Goal: Contribute content: Contribute content

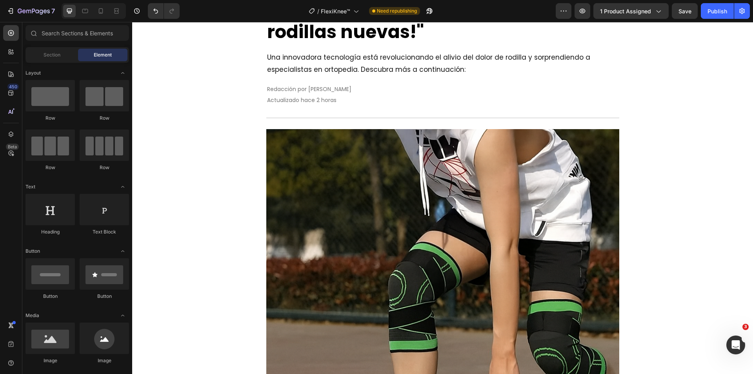
scroll to position [196, 0]
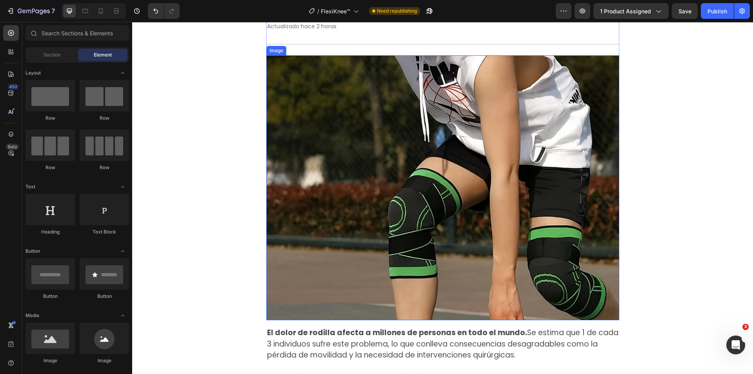
click at [429, 141] on img at bounding box center [442, 187] width 353 height 265
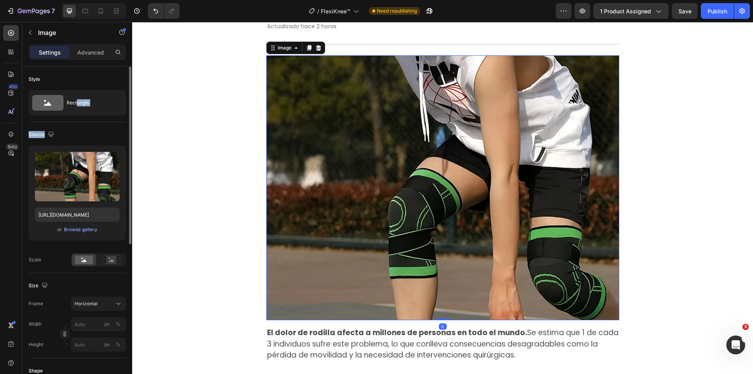
drag, startPoint x: 77, startPoint y: 109, endPoint x: 91, endPoint y: 144, distance: 37.7
click at [92, 138] on div "Style Rectangle Source Upload Image [URL][DOMAIN_NAME] or Browse gallery Scale …" at bounding box center [77, 346] width 97 height 558
click at [83, 229] on div "Browse gallery" at bounding box center [80, 229] width 33 height 7
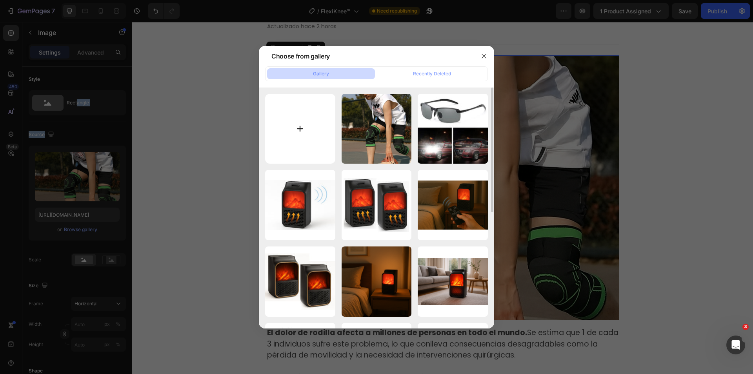
click at [298, 133] on input "file" at bounding box center [300, 129] width 70 height 70
type input "C:\fakepath\Rodillas.JPG"
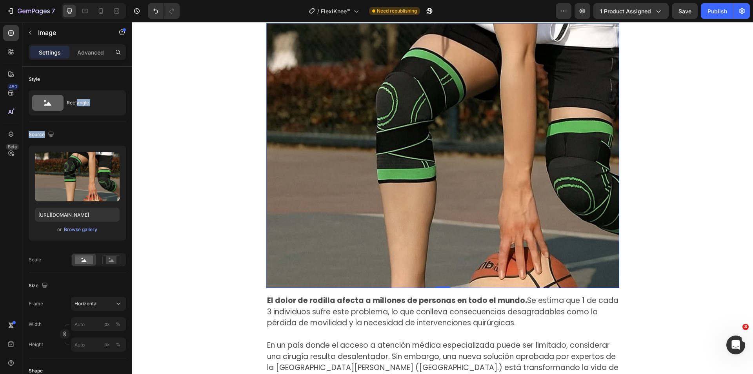
scroll to position [235, 0]
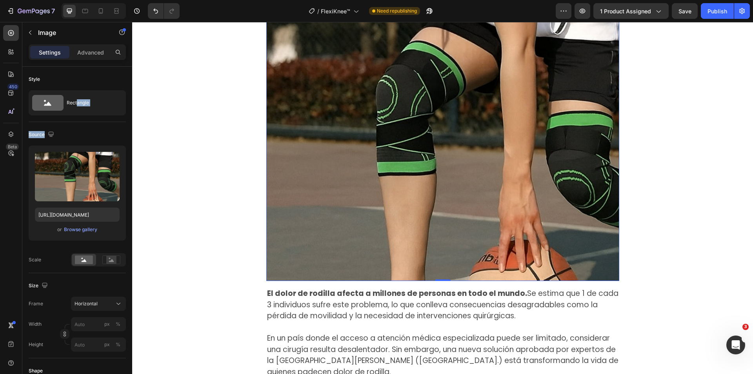
click at [472, 126] on img at bounding box center [442, 148] width 353 height 265
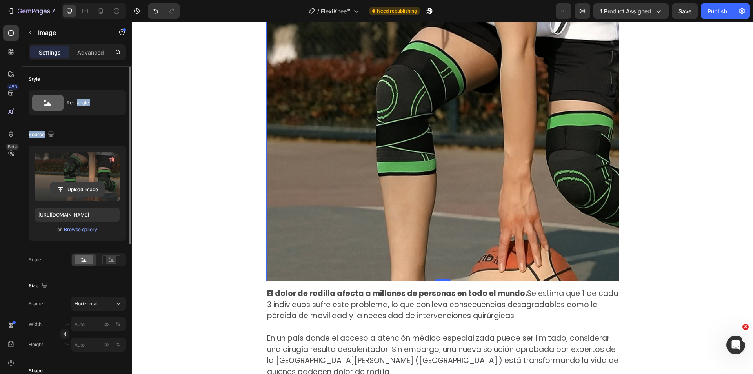
click at [80, 188] on input "file" at bounding box center [77, 189] width 54 height 13
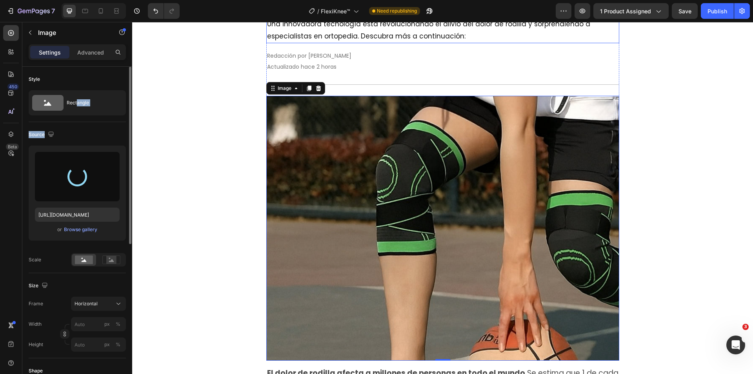
scroll to position [157, 0]
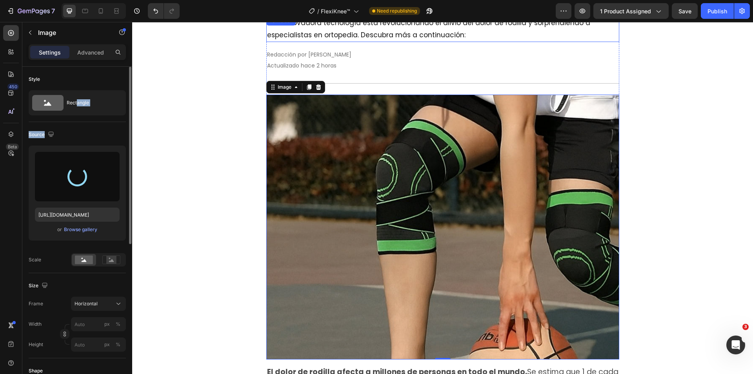
type input "[URL][DOMAIN_NAME]"
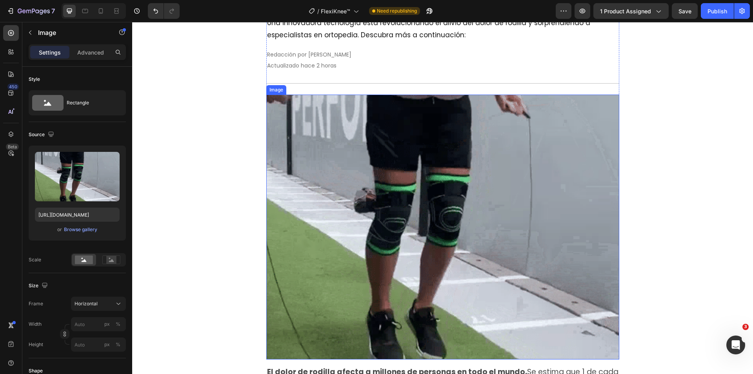
click at [449, 231] on img at bounding box center [442, 227] width 353 height 265
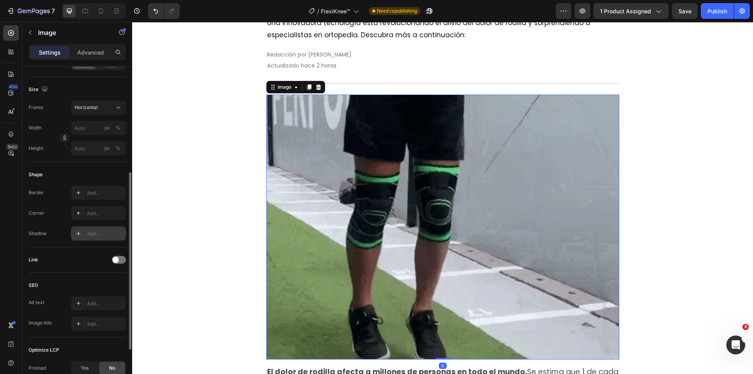
scroll to position [78, 0]
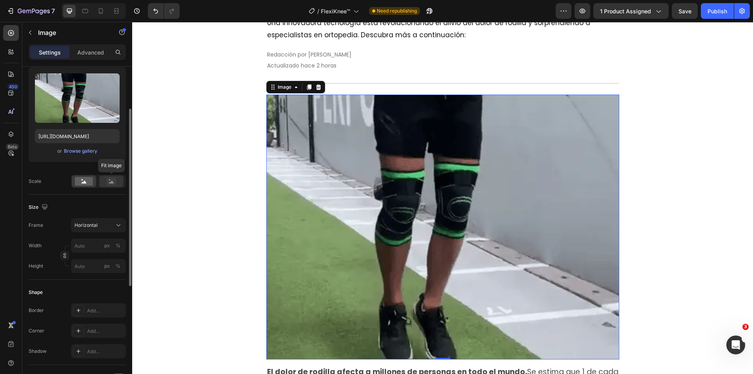
click at [111, 186] on div at bounding box center [111, 181] width 24 height 12
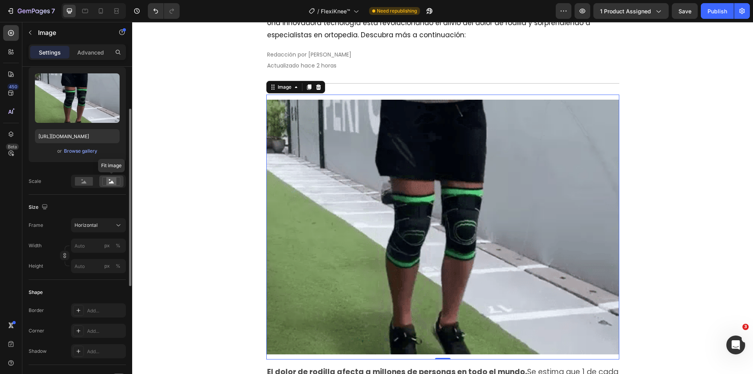
click at [111, 186] on div at bounding box center [111, 181] width 24 height 12
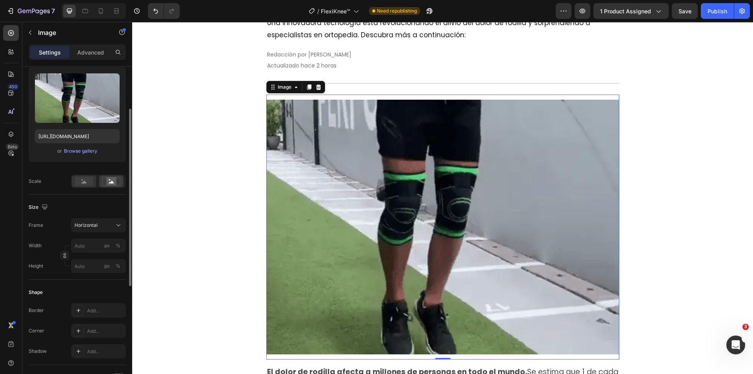
drag, startPoint x: 76, startPoint y: 189, endPoint x: 79, endPoint y: 184, distance: 6.1
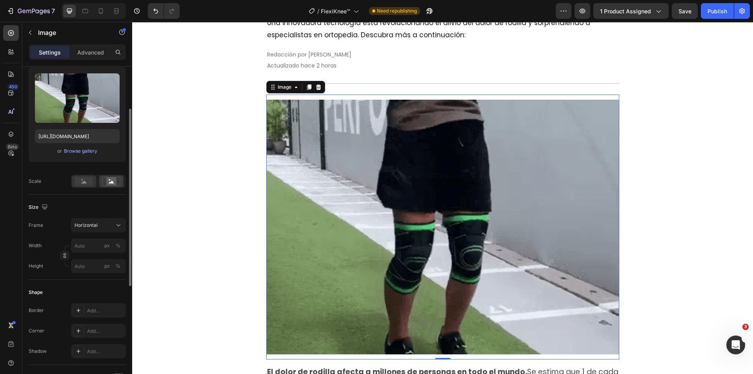
click at [79, 184] on rect at bounding box center [84, 181] width 18 height 9
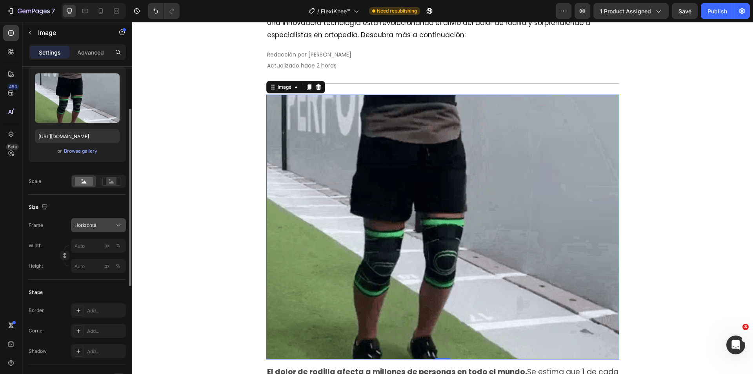
click at [89, 225] on span "Horizontal" at bounding box center [86, 225] width 23 height 7
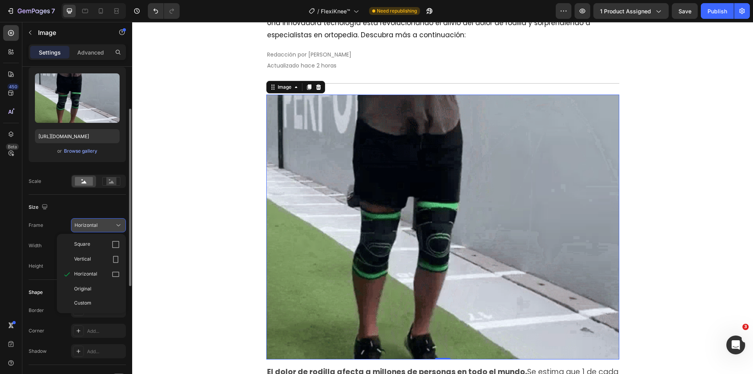
click at [89, 222] on span "Horizontal" at bounding box center [86, 225] width 23 height 7
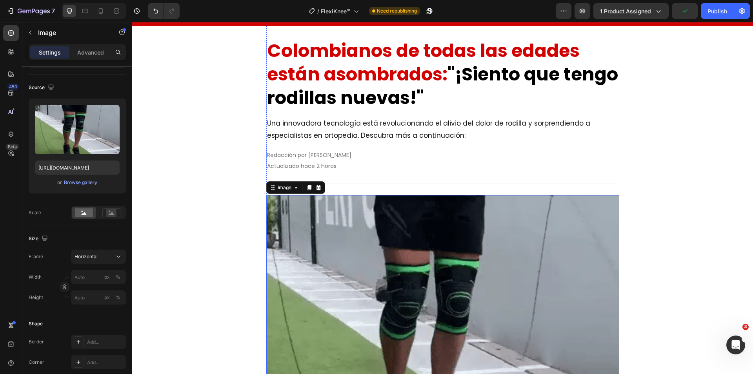
scroll to position [0, 0]
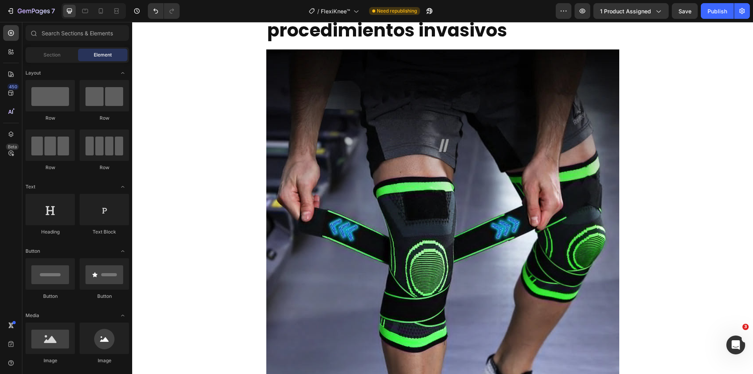
scroll to position [667, 0]
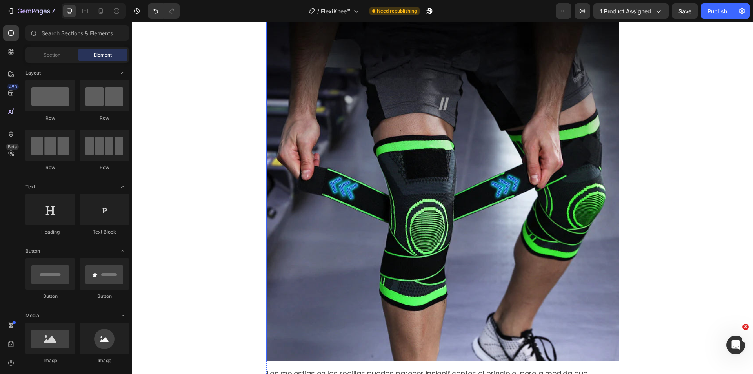
click at [451, 131] on img at bounding box center [442, 184] width 353 height 353
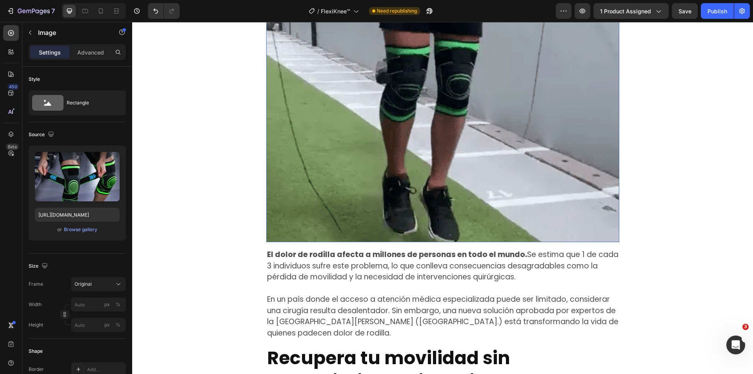
scroll to position [157, 0]
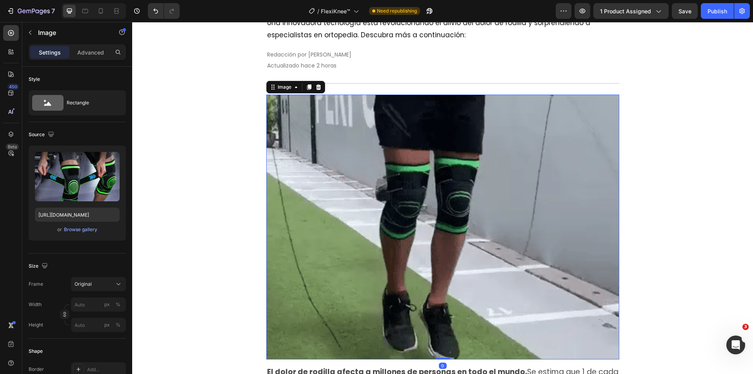
click at [465, 148] on img at bounding box center [442, 227] width 353 height 265
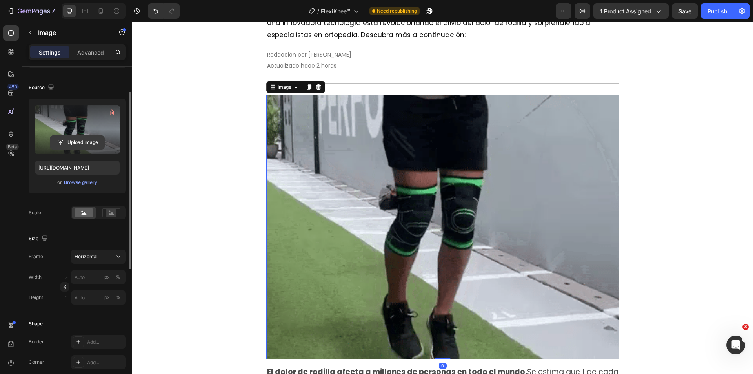
click at [79, 141] on input "file" at bounding box center [77, 142] width 54 height 13
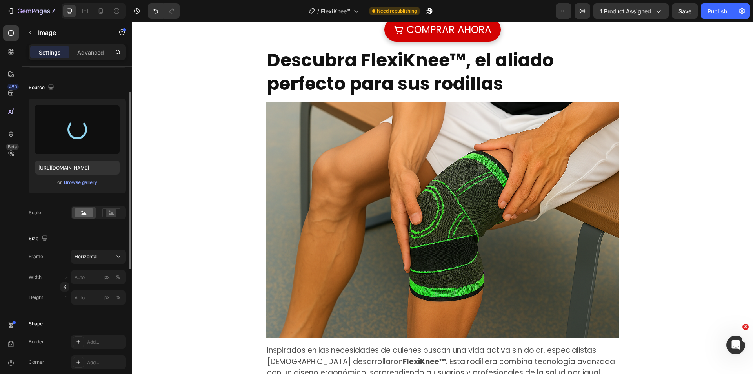
type input "[URL][DOMAIN_NAME]"
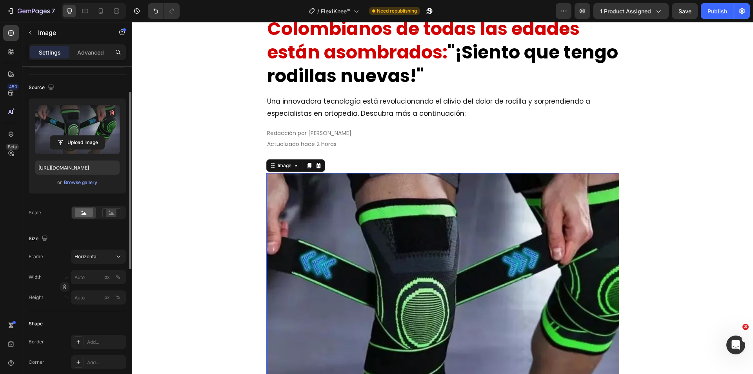
scroll to position [235, 0]
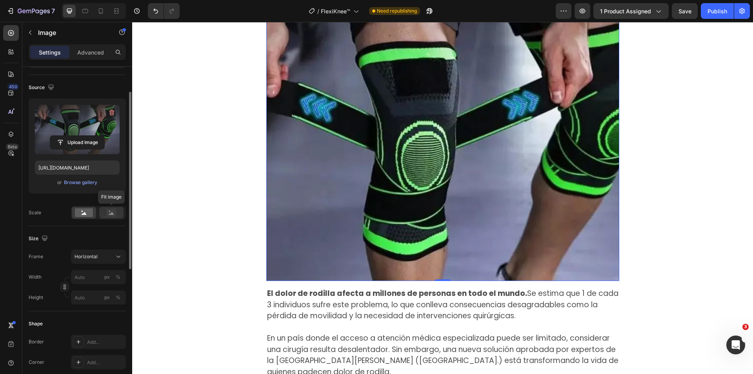
click at [120, 212] on icon at bounding box center [111, 212] width 18 height 9
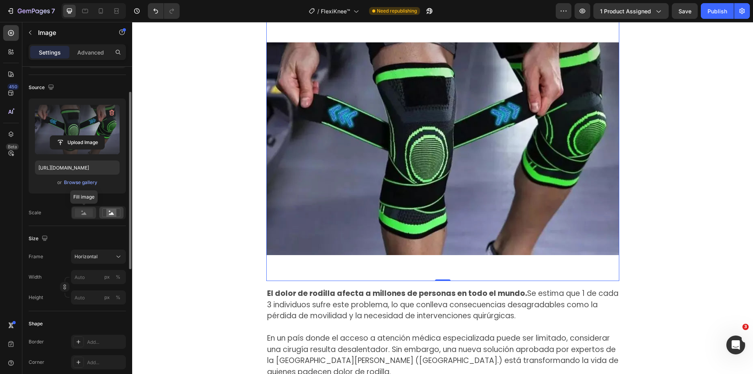
click at [92, 216] on rect at bounding box center [84, 212] width 18 height 9
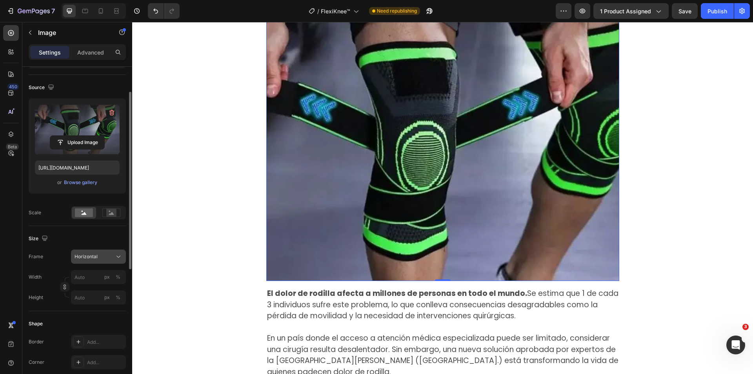
click at [100, 261] on button "Horizontal" at bounding box center [98, 256] width 55 height 14
click at [99, 258] on div "Horizontal" at bounding box center [94, 256] width 38 height 7
click at [98, 279] on input "px %" at bounding box center [98, 277] width 55 height 14
type input "6"
type input "5"
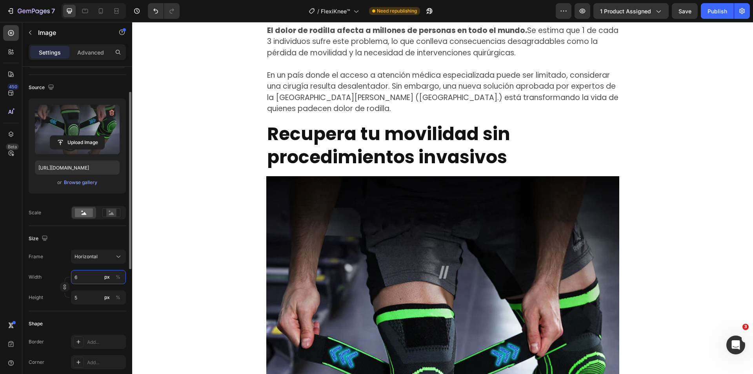
type input "60"
type input "45"
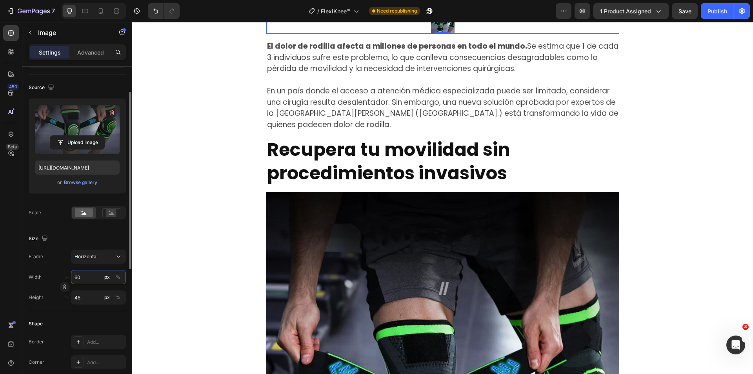
type input "600"
type input "450"
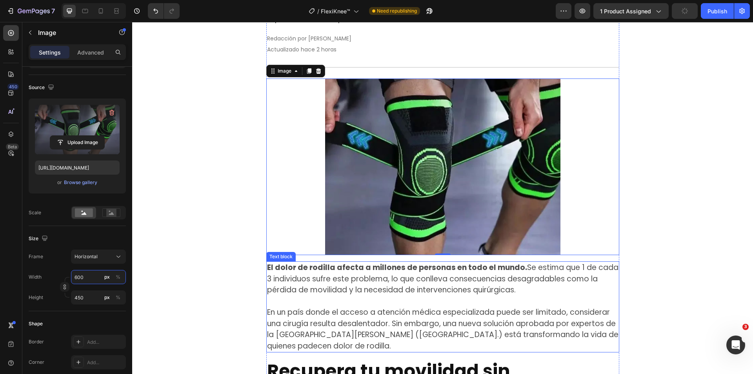
scroll to position [118, 0]
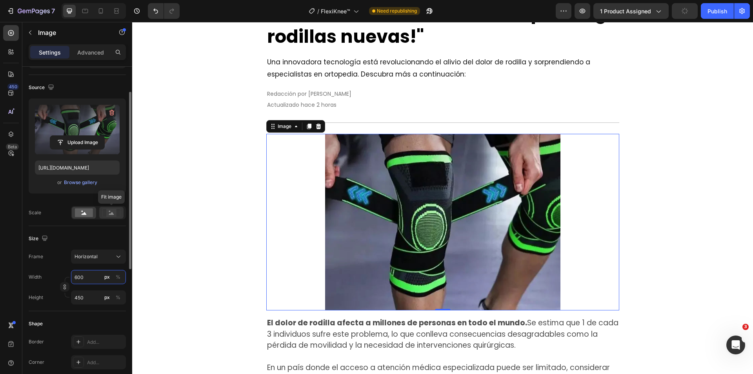
type input "600"
click at [107, 213] on rect at bounding box center [111, 213] width 10 height 8
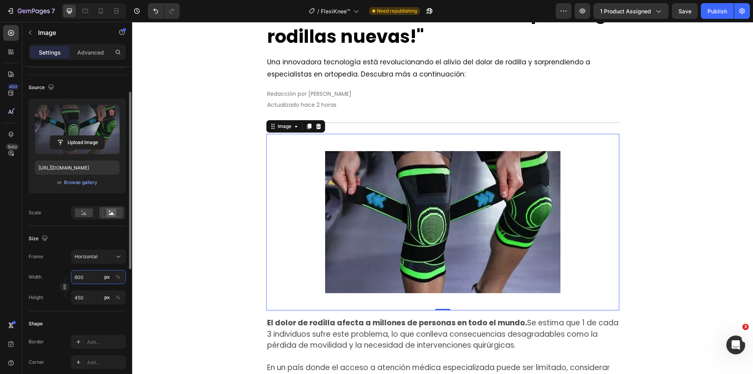
click at [90, 278] on input "600" at bounding box center [98, 277] width 55 height 14
click at [122, 277] on button "%" at bounding box center [117, 276] width 9 height 9
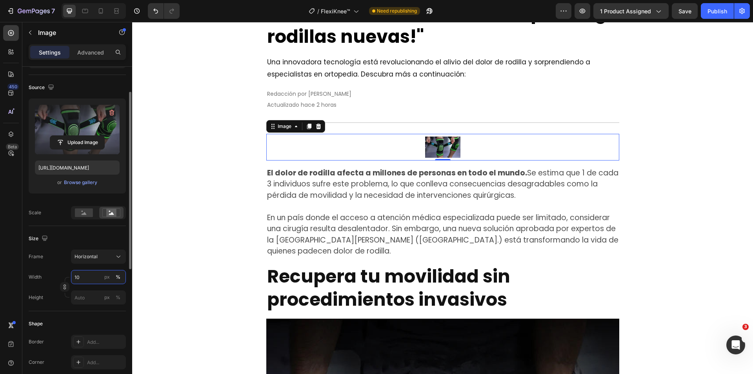
type input "100"
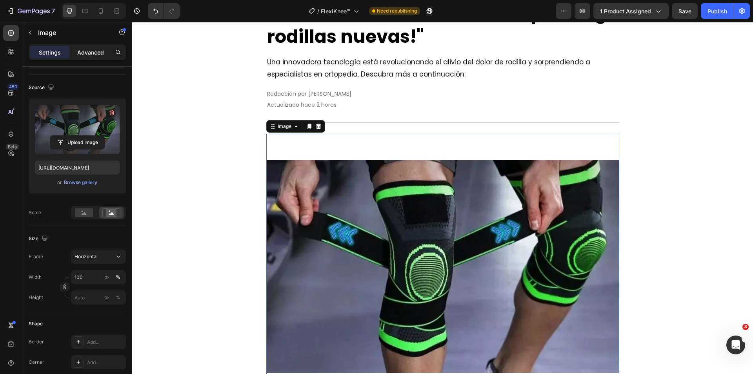
click at [91, 51] on p "Advanced" at bounding box center [90, 52] width 27 height 8
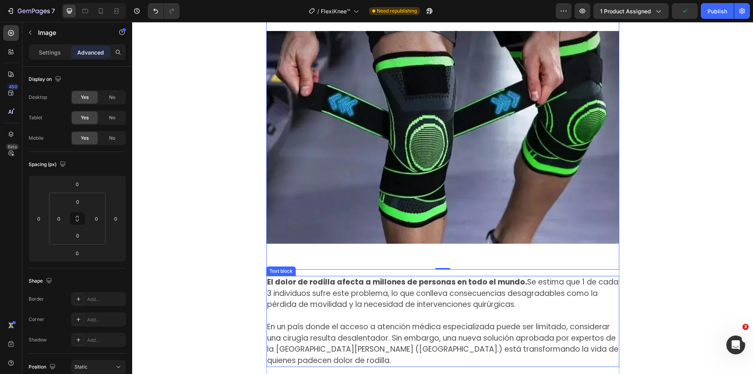
scroll to position [314, 0]
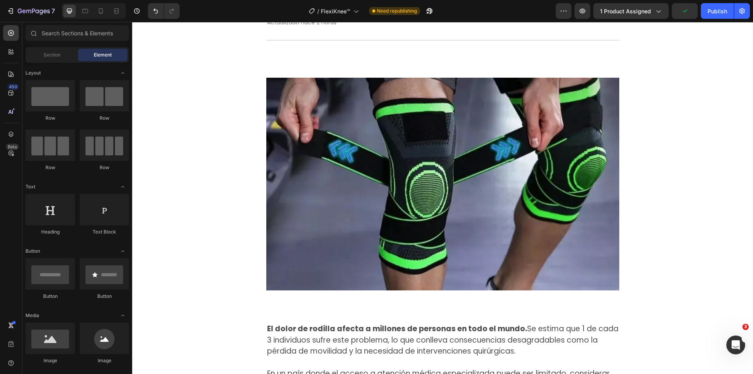
scroll to position [196, 0]
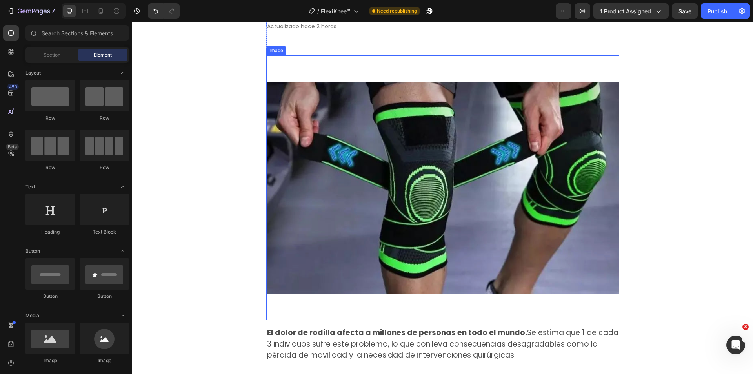
click at [522, 193] on img at bounding box center [442, 187] width 353 height 265
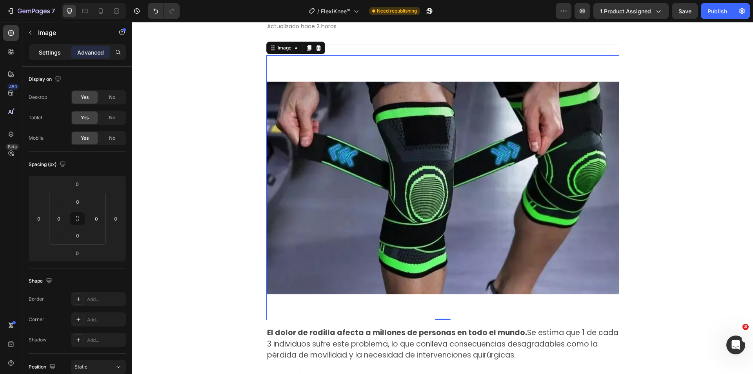
click at [51, 58] on div "Settings" at bounding box center [49, 52] width 39 height 13
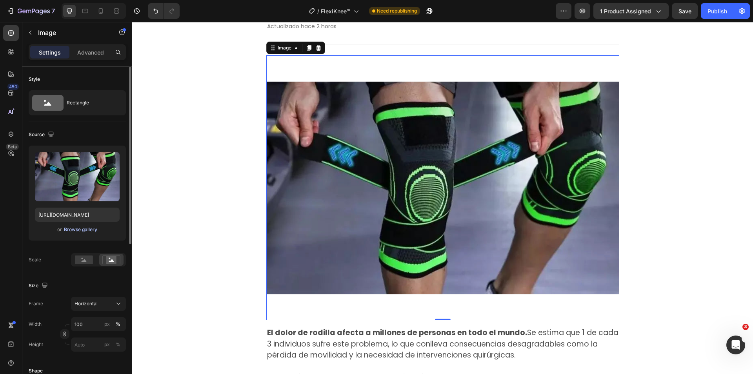
click at [88, 231] on div "Browse gallery" at bounding box center [80, 229] width 33 height 7
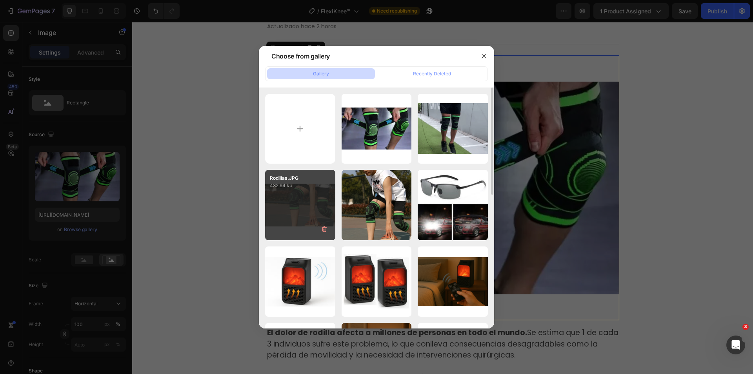
click at [301, 196] on div "Rodillas.JPG 432.94 kb" at bounding box center [300, 205] width 70 height 70
type input "[URL][DOMAIN_NAME]"
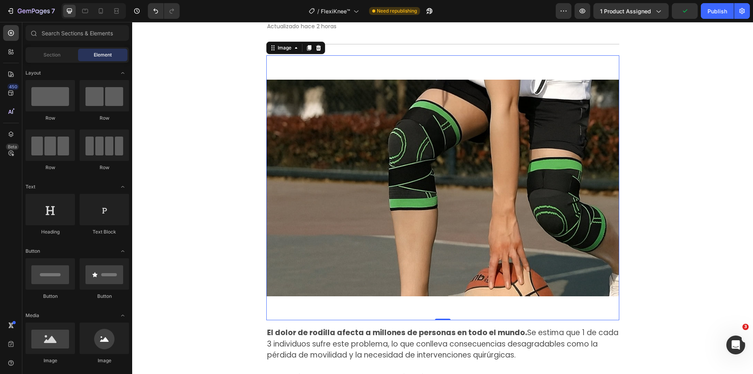
click at [465, 237] on img at bounding box center [442, 187] width 353 height 265
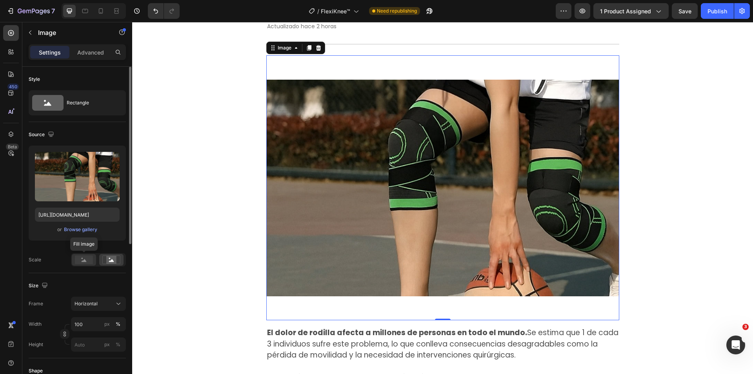
click at [90, 261] on rect at bounding box center [84, 259] width 18 height 9
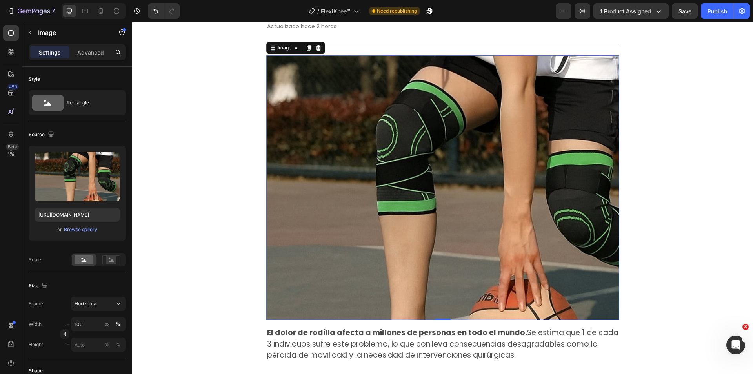
click at [464, 169] on img at bounding box center [442, 187] width 353 height 265
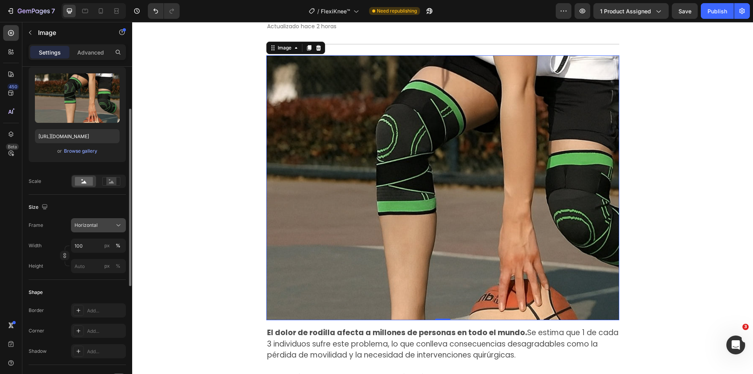
click at [105, 223] on div "Horizontal" at bounding box center [94, 225] width 38 height 7
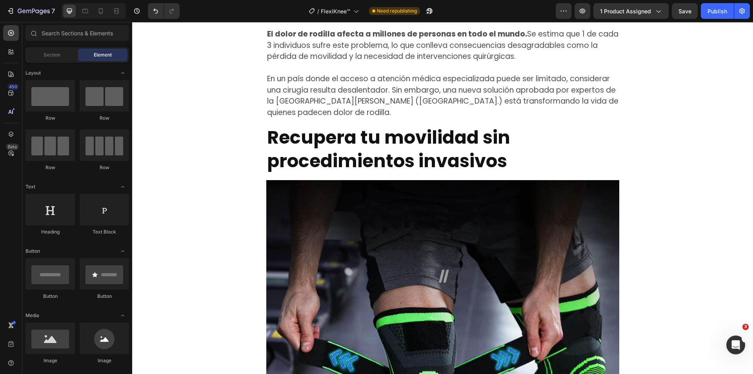
scroll to position [588, 0]
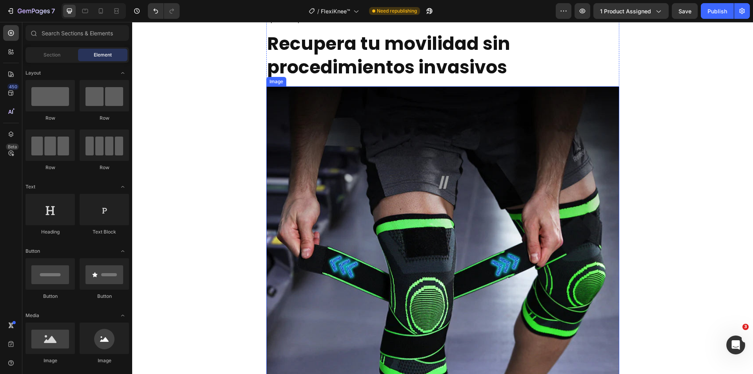
click at [489, 205] on img at bounding box center [442, 262] width 353 height 353
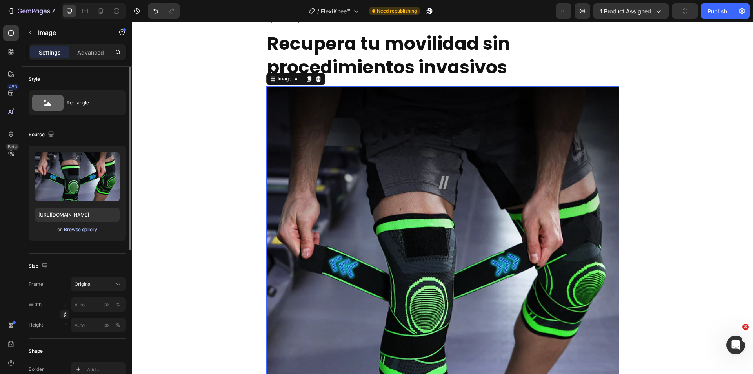
click at [80, 231] on div "Browse gallery" at bounding box center [80, 229] width 33 height 7
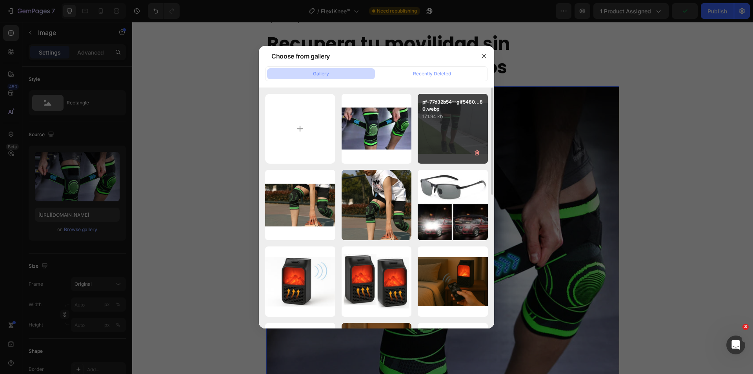
click at [453, 122] on div "pf-77d32b54--gif5480...80.webp 171.94 kb" at bounding box center [453, 129] width 70 height 70
type input "[URL][DOMAIN_NAME]"
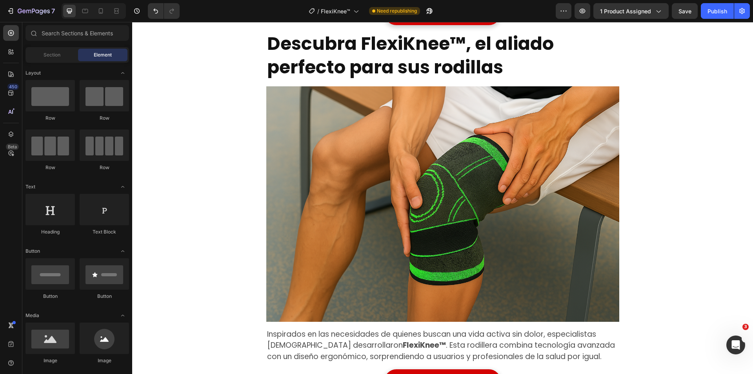
scroll to position [1020, 0]
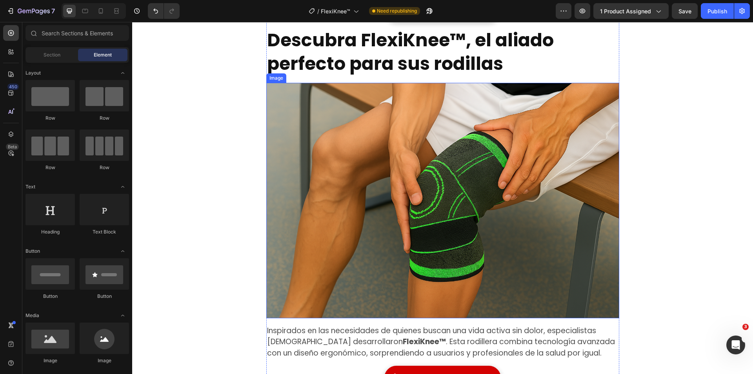
click at [453, 155] on img at bounding box center [442, 200] width 353 height 235
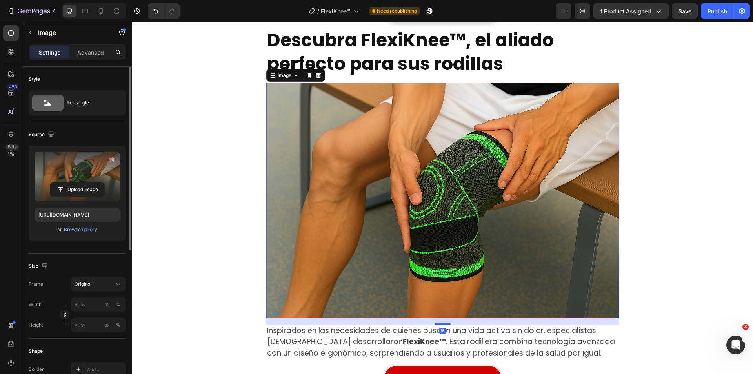
click at [78, 170] on label at bounding box center [77, 176] width 85 height 49
click at [78, 183] on input "file" at bounding box center [77, 189] width 54 height 13
click at [79, 191] on input "file" at bounding box center [77, 189] width 54 height 13
click at [83, 164] on label at bounding box center [77, 176] width 85 height 49
click at [83, 183] on input "file" at bounding box center [77, 189] width 54 height 13
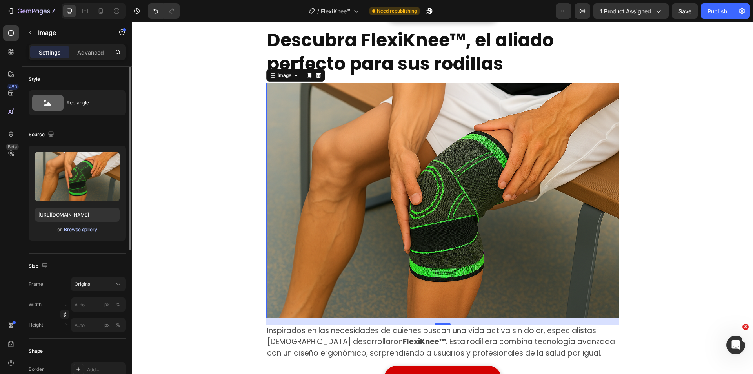
click at [87, 232] on div "Browse gallery" at bounding box center [80, 229] width 33 height 7
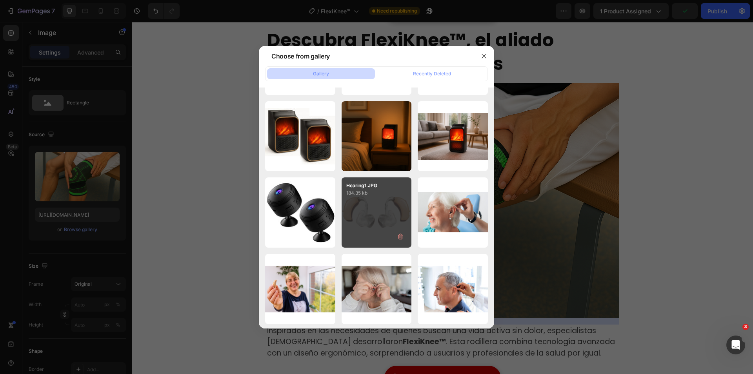
scroll to position [0, 0]
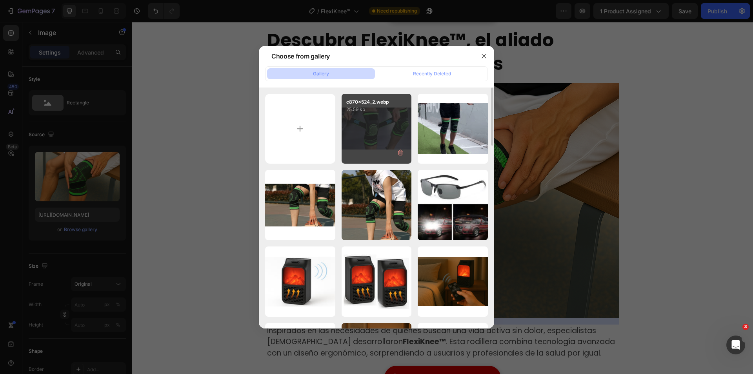
click at [370, 139] on div "c870x524_2.webp 25.59 kb" at bounding box center [377, 129] width 70 height 70
type input "[URL][DOMAIN_NAME]"
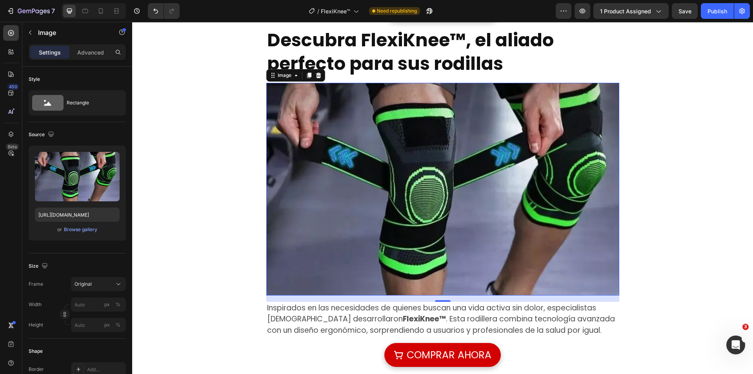
click at [698, 158] on div "[DEMOGRAPHIC_DATA] de todas las edades están asombrados: "¡Siento que tengo rod…" at bounding box center [442, 292] width 621 height 2548
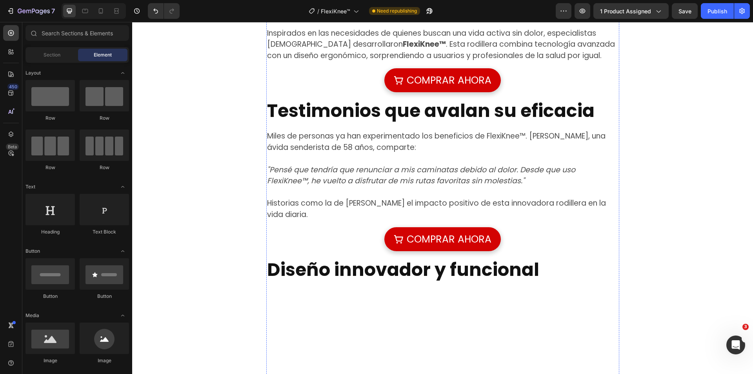
scroll to position [1490, 0]
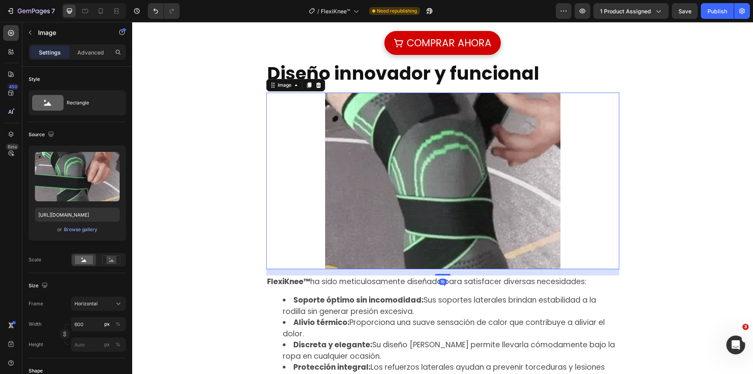
click at [475, 147] on img at bounding box center [442, 181] width 235 height 176
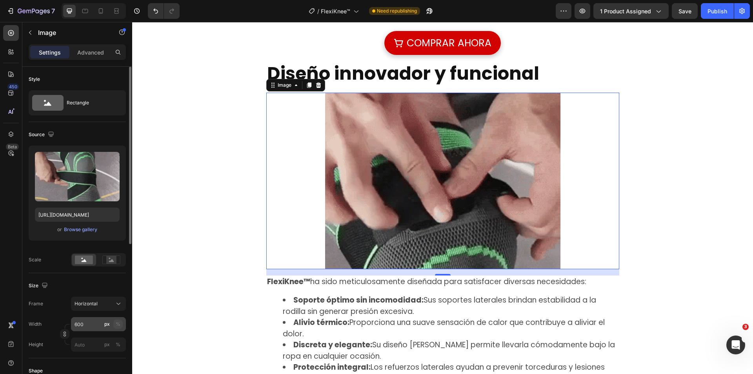
click at [116, 322] on div "%" at bounding box center [118, 323] width 5 height 7
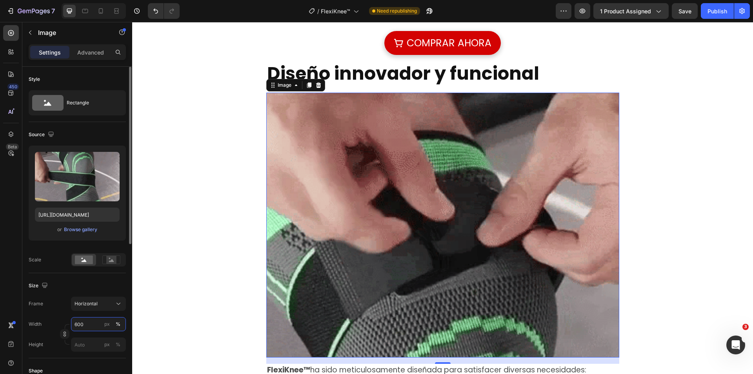
click at [94, 325] on input "600" at bounding box center [98, 324] width 55 height 14
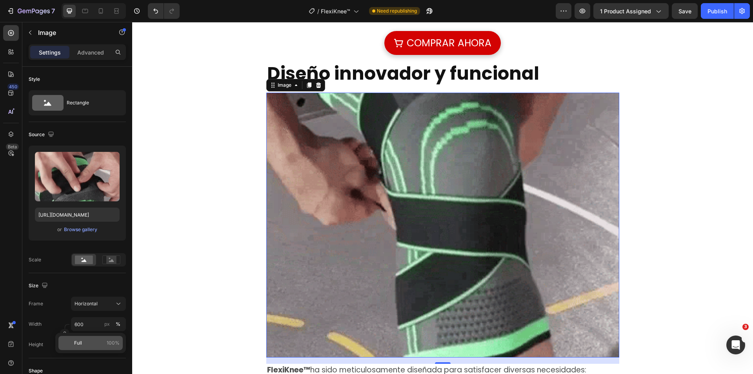
click at [87, 347] on div "Full 100%" at bounding box center [90, 343] width 64 height 14
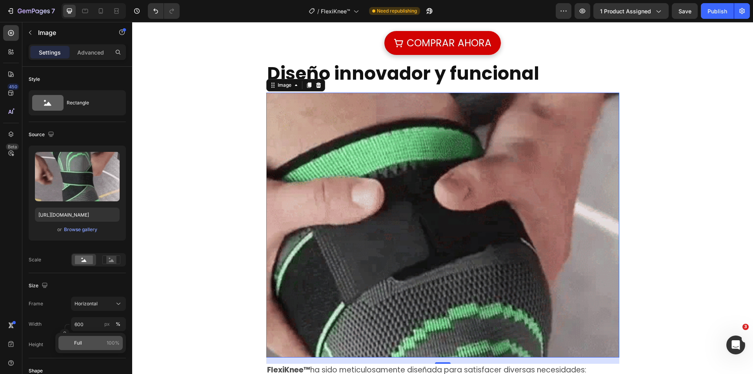
type input "100"
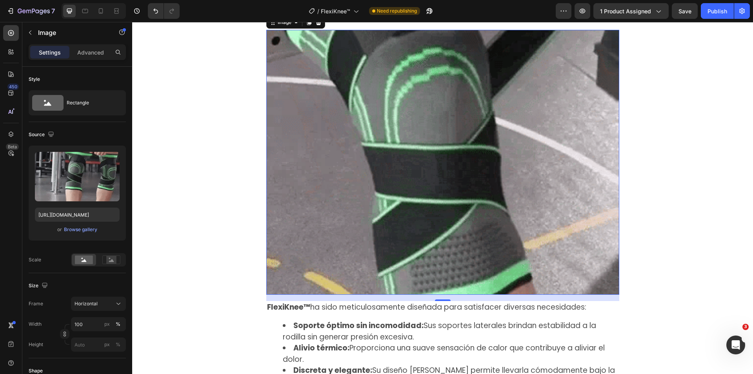
scroll to position [1569, 0]
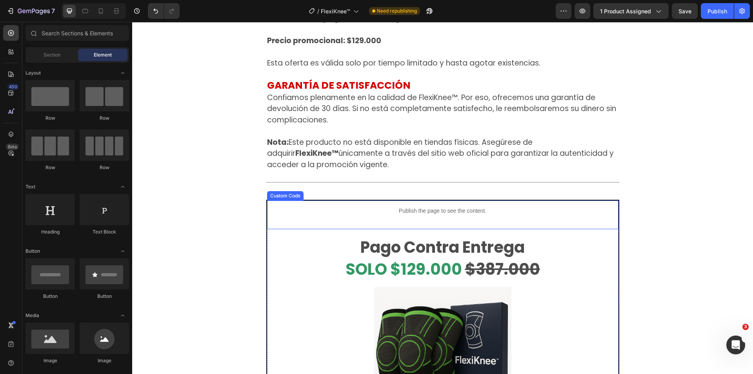
scroll to position [2353, 0]
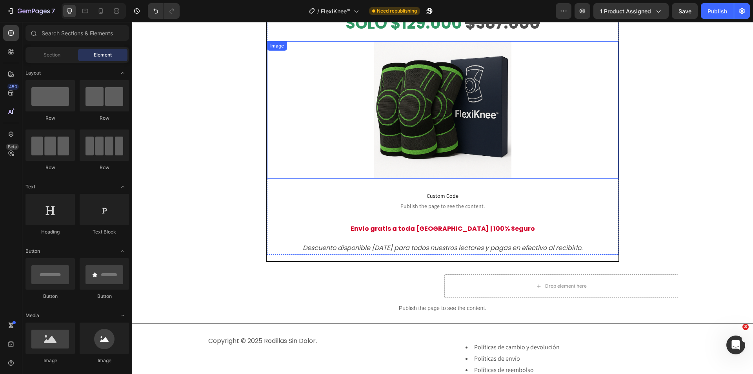
click at [445, 150] on img at bounding box center [442, 109] width 137 height 137
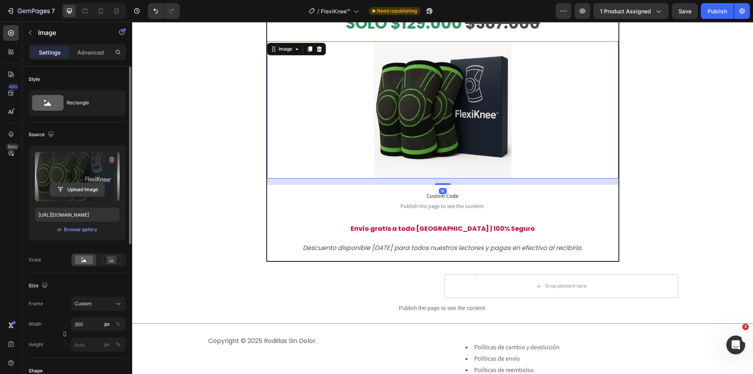
click at [85, 188] on input "file" at bounding box center [77, 189] width 54 height 13
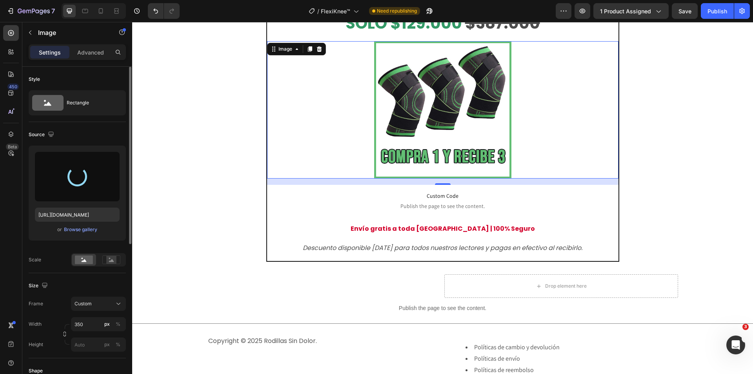
type input "[URL][DOMAIN_NAME]"
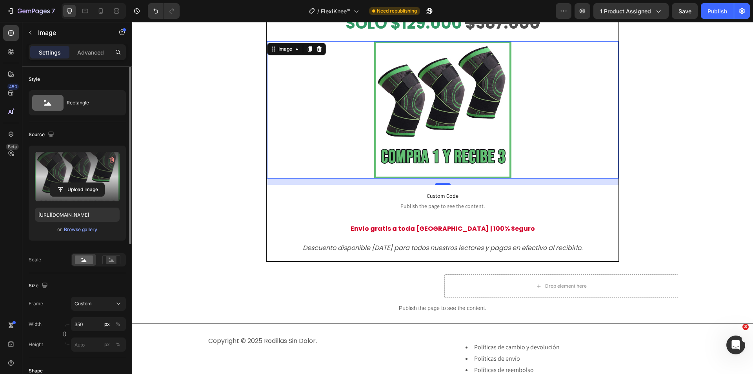
scroll to position [2314, 0]
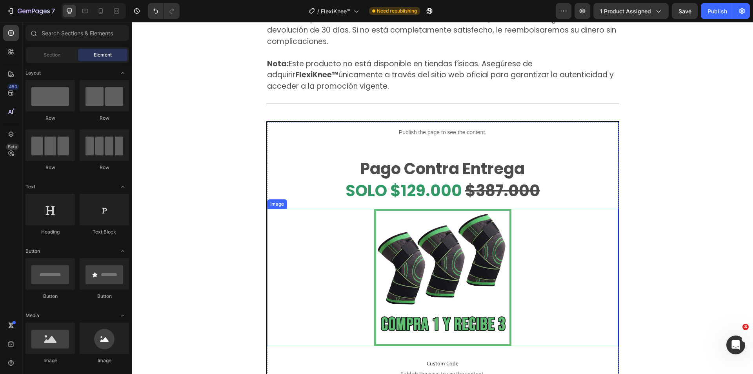
click at [488, 231] on img at bounding box center [442, 277] width 137 height 137
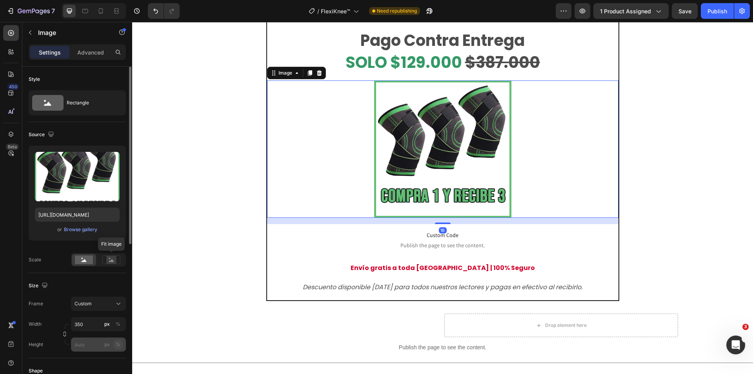
scroll to position [118, 0]
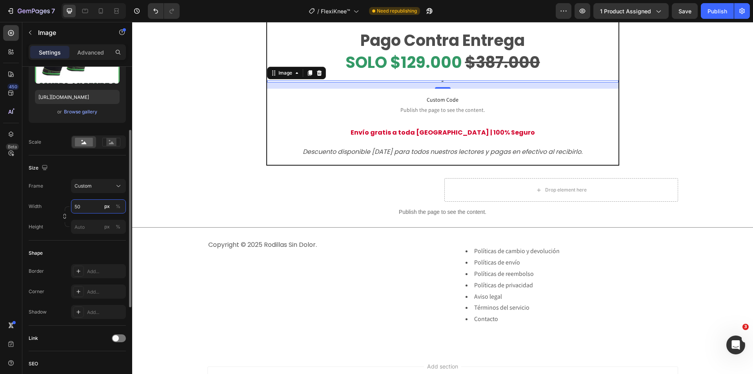
type input "500"
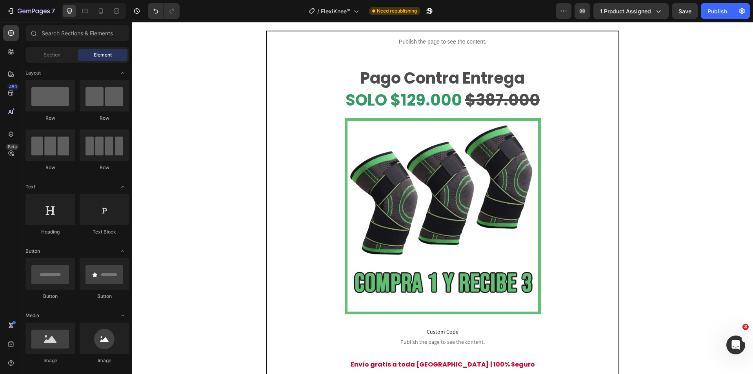
scroll to position [2235, 0]
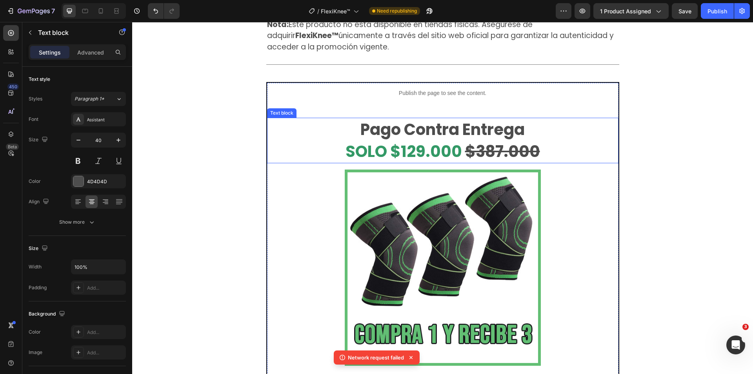
click at [504, 140] on strong "$387.000" at bounding box center [502, 151] width 75 height 22
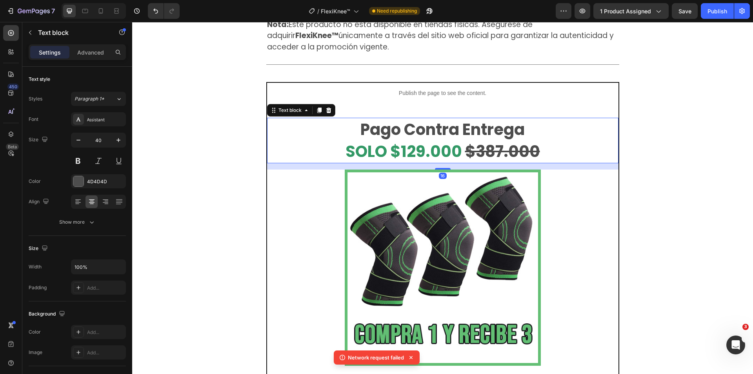
click at [504, 140] on strong "$387.000" at bounding box center [502, 151] width 75 height 22
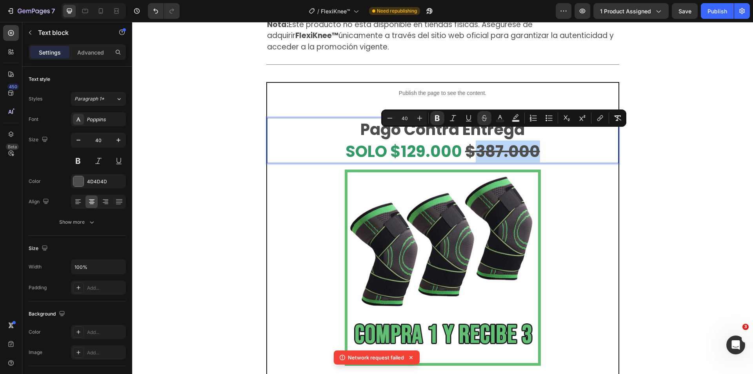
click at [500, 144] on strong "$387.000" at bounding box center [502, 151] width 75 height 22
drag, startPoint x: 499, startPoint y: 142, endPoint x: 482, endPoint y: 141, distance: 16.5
click at [482, 141] on strong "$387.000" at bounding box center [502, 151] width 75 height 22
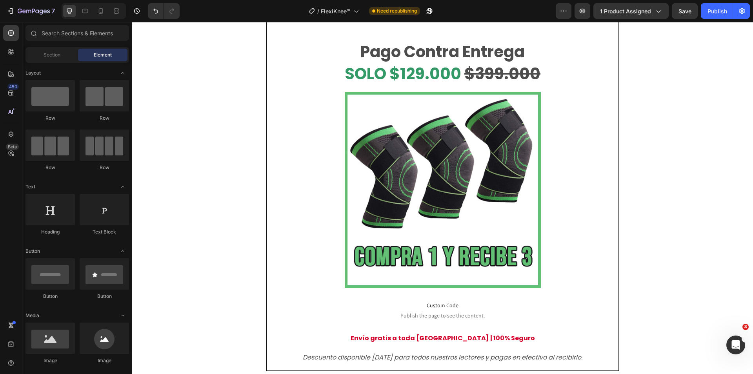
scroll to position [2359, 0]
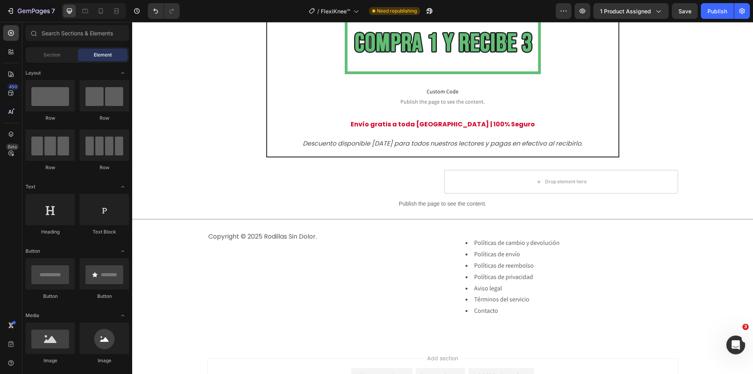
scroll to position [2579, 0]
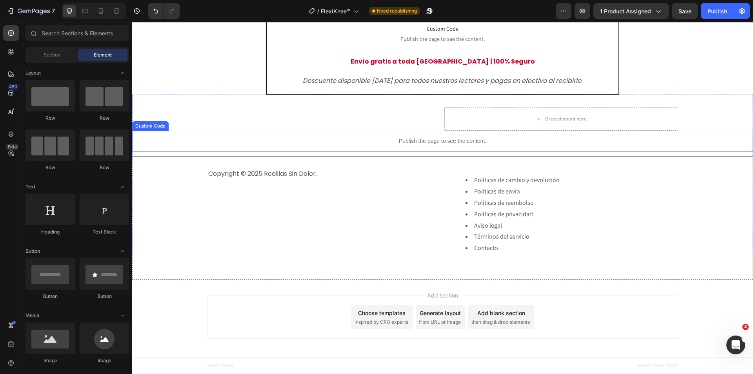
click at [382, 138] on p "Publish the page to see the content." at bounding box center [442, 141] width 621 height 8
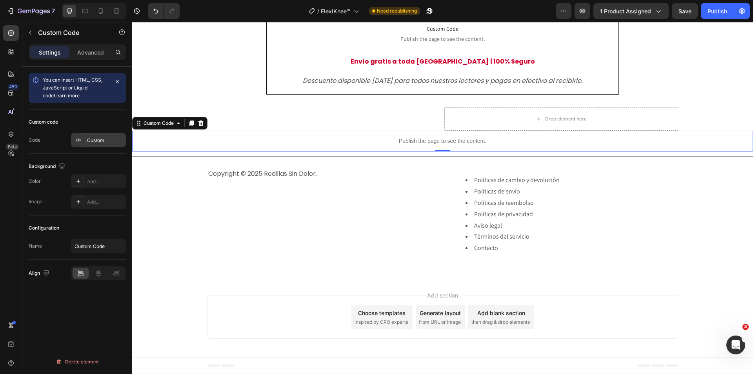
click at [91, 138] on div "Custom" at bounding box center [105, 140] width 37 height 7
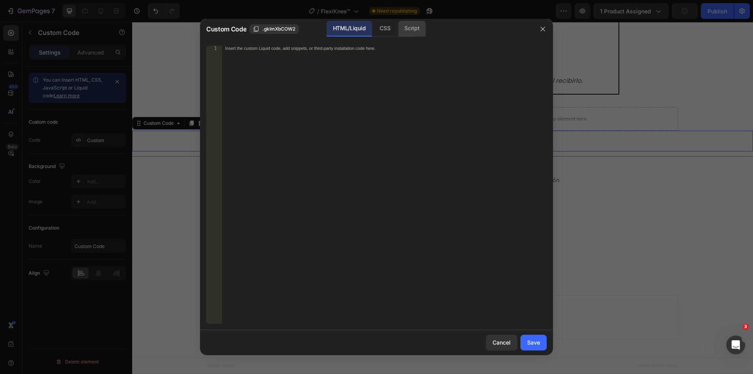
click at [416, 32] on div "Script" at bounding box center [411, 29] width 27 height 16
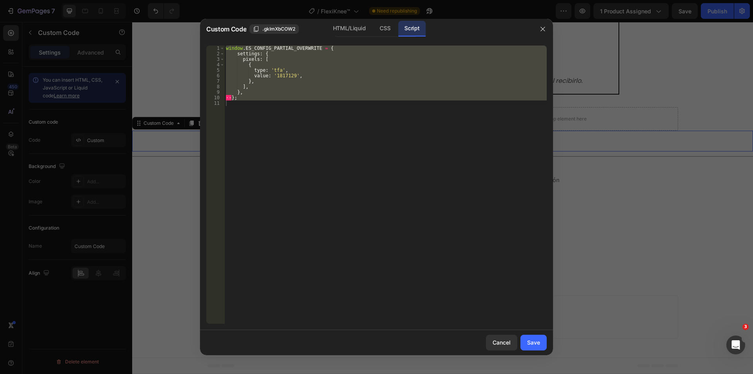
click at [285, 76] on div "window . ES_CONFIG_PARTIAL_OVERWRITE = { settings : { pixels : [ { type : 'tfa'…" at bounding box center [385, 184] width 322 height 278
type textarea "value: '1817129',"
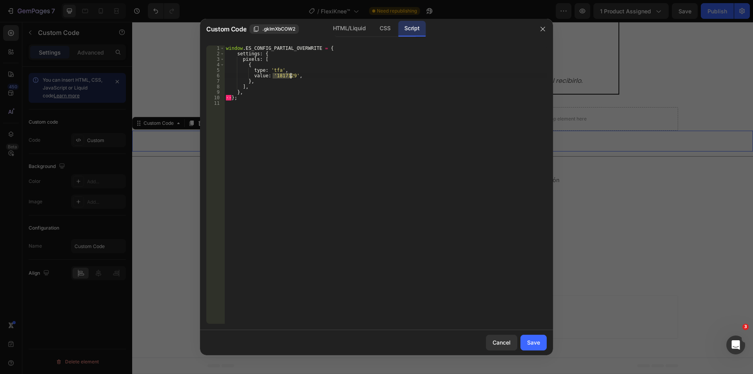
click at [285, 76] on div "window . ES_CONFIG_PARTIAL_OVERWRITE = { settings : { pixels : [ { type : 'tfa'…" at bounding box center [385, 189] width 322 height 289
click at [527, 345] on button "Save" at bounding box center [533, 342] width 26 height 16
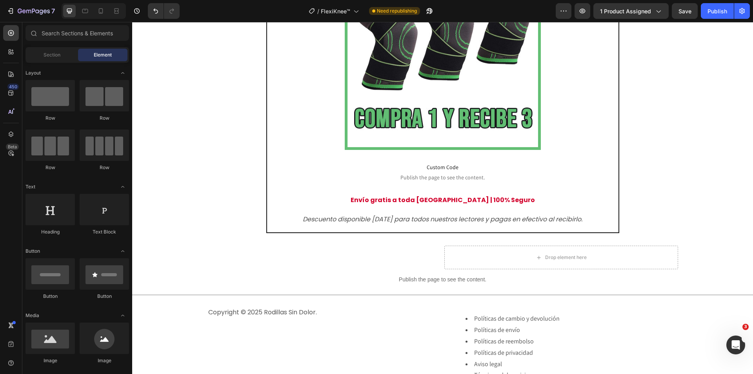
scroll to position [2454, 0]
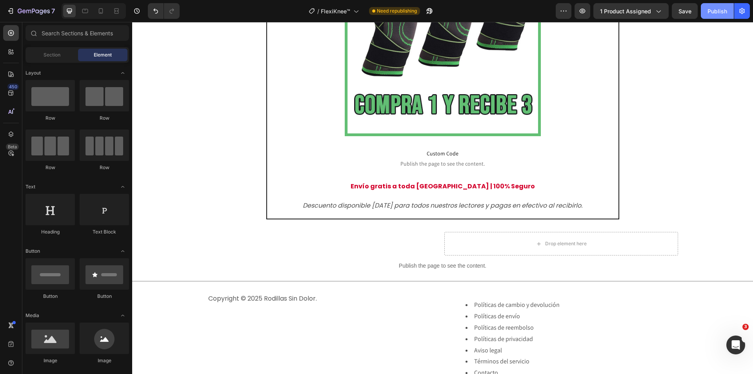
click at [723, 14] on div "Publish" at bounding box center [717, 11] width 20 height 8
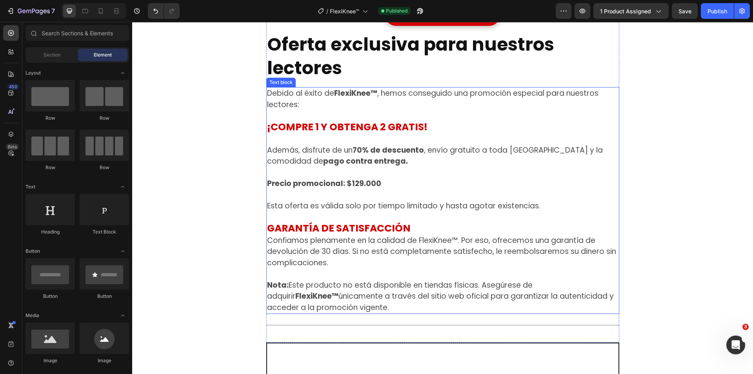
scroll to position [2030, 0]
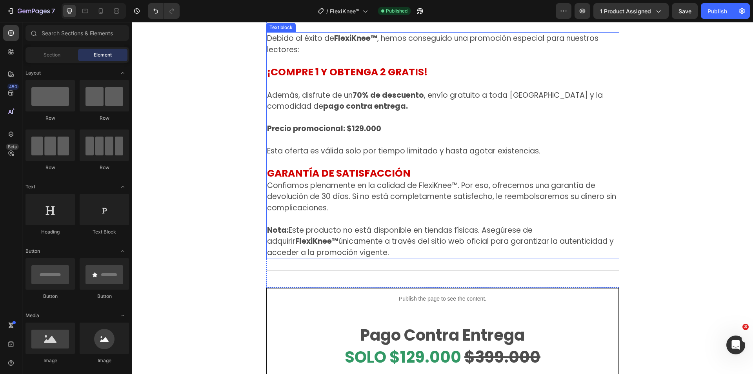
click at [451, 180] on p "Confiamos plenamente en la calidad de FlexiKnee™. Por eso, ofrecemos una garant…" at bounding box center [442, 197] width 351 height 34
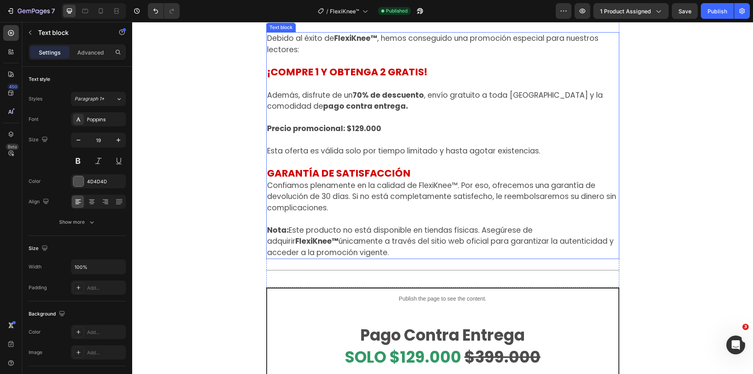
click at [451, 180] on p "Confiamos plenamente en la calidad de FlexiKnee™. Por eso, ofrecemos una garant…" at bounding box center [442, 197] width 351 height 34
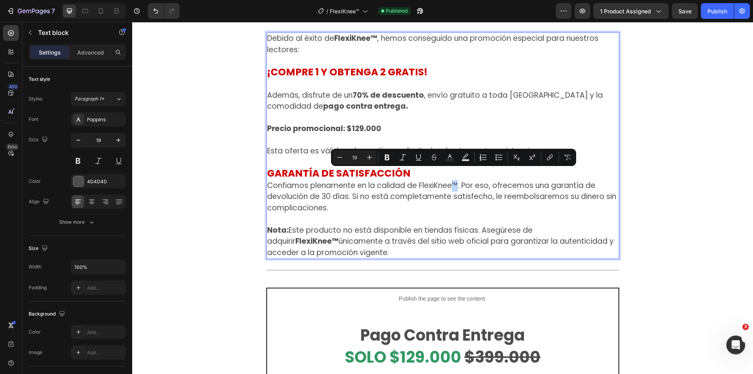
click at [449, 180] on p "Confiamos plenamente en la calidad de FlexiKnee™. Por eso, ofrecemos una garant…" at bounding box center [442, 197] width 351 height 34
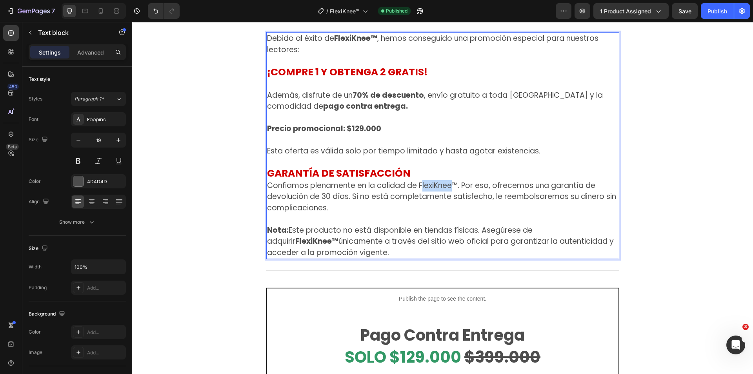
click at [419, 180] on p "Confiamos plenamente en la calidad de FlexiKnee™. Por eso, ofrecemos una garant…" at bounding box center [442, 197] width 351 height 34
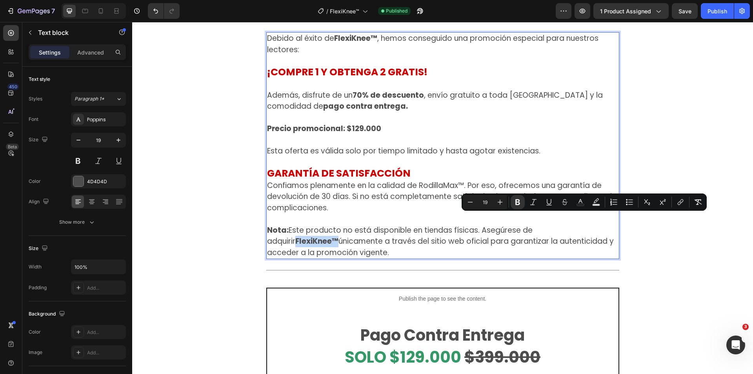
drag, startPoint x: 563, startPoint y: 219, endPoint x: 606, endPoint y: 219, distance: 43.5
click at [606, 225] on p "Nota: Este producto no está disponible en tiendas físicas. Asegúrese de adquiri…" at bounding box center [442, 242] width 351 height 34
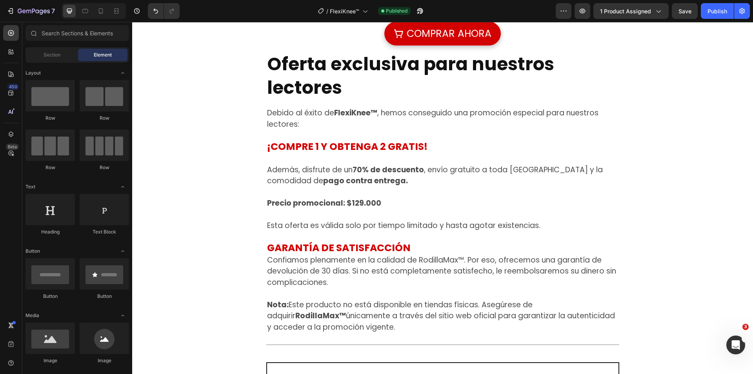
scroll to position [1873, 0]
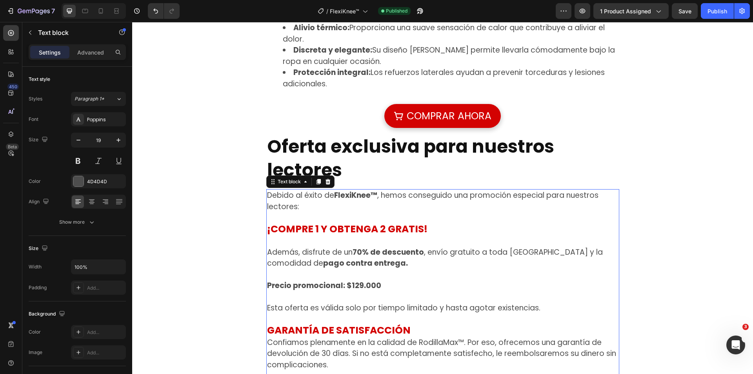
click at [372, 212] on p "Rich Text Editor. Editing area: main" at bounding box center [442, 217] width 351 height 11
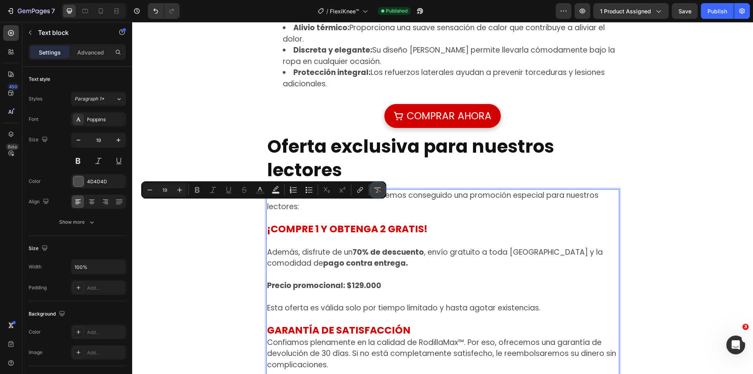
click at [374, 185] on button "Remove Format" at bounding box center [378, 190] width 14 height 14
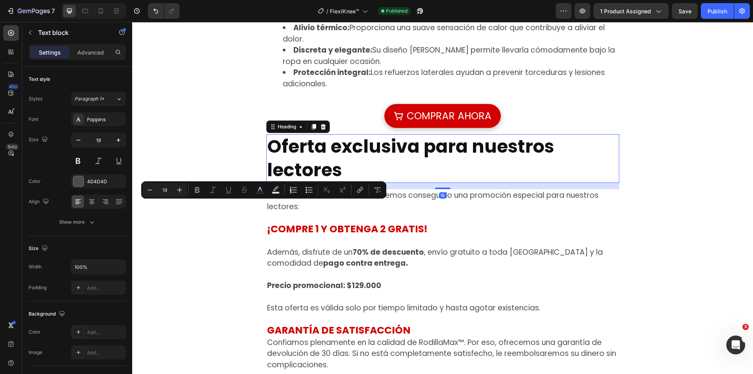
click at [383, 158] on h2 "Oferta exclusiva para nuestros lectores" at bounding box center [442, 158] width 353 height 49
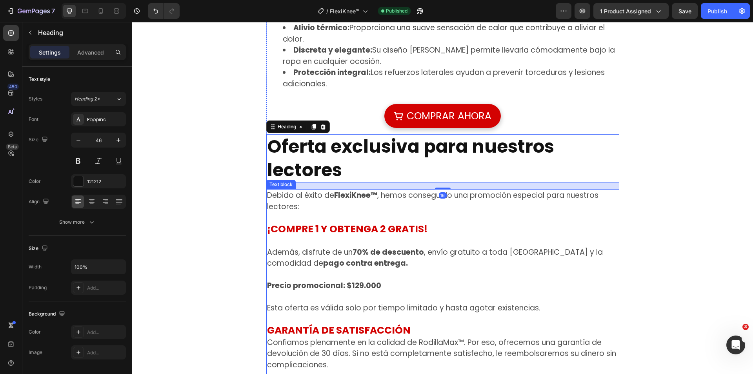
click at [342, 190] on strong "FlexiKnee™" at bounding box center [355, 195] width 43 height 11
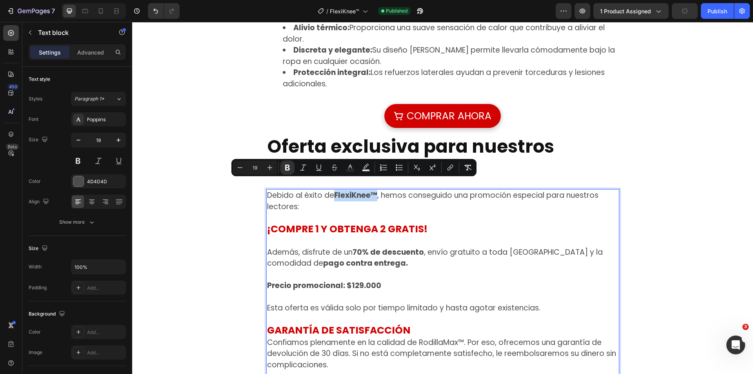
drag, startPoint x: 333, startPoint y: 183, endPoint x: 374, endPoint y: 185, distance: 41.2
click at [374, 190] on strong "FlexiKnee™" at bounding box center [355, 195] width 43 height 11
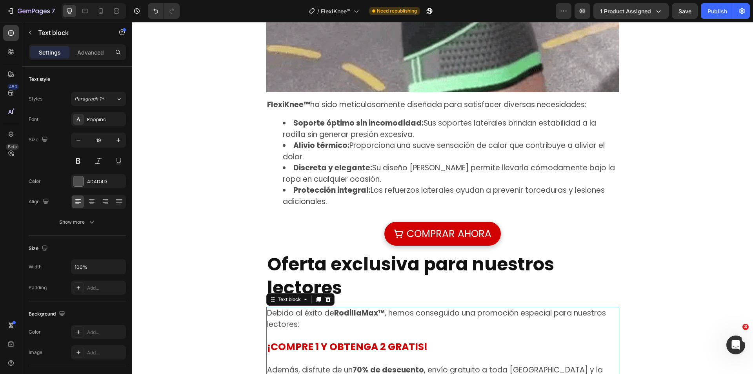
scroll to position [786, 0]
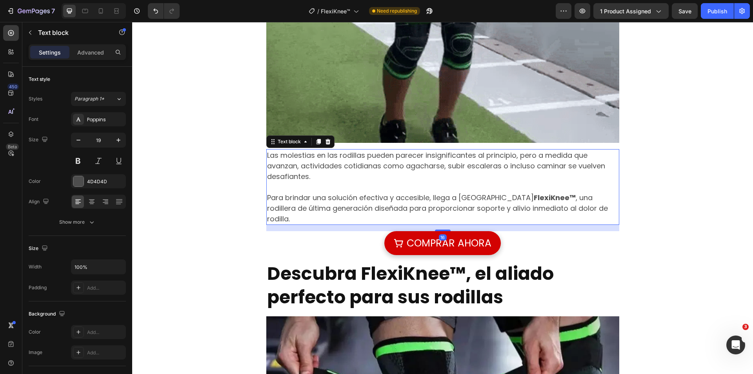
click at [534, 198] on strong "FlexiKnee™" at bounding box center [555, 198] width 42 height 10
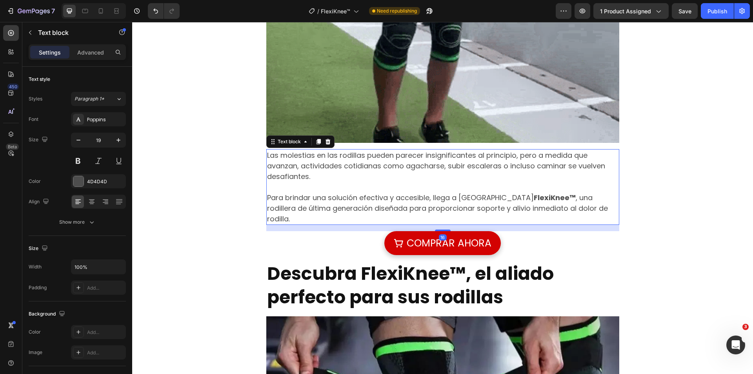
scroll to position [118, 0]
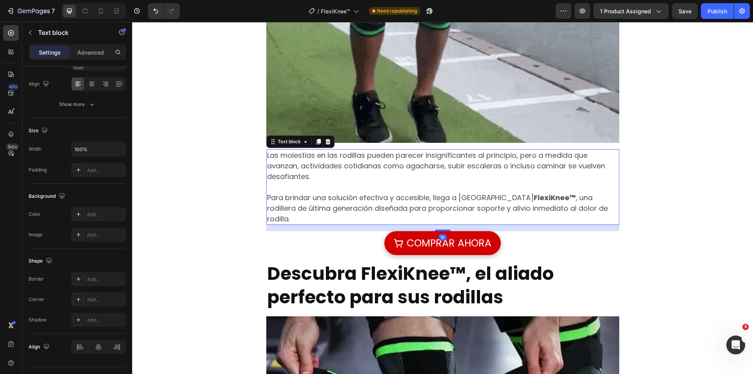
click at [534, 198] on strong "FlexiKnee™" at bounding box center [555, 198] width 42 height 10
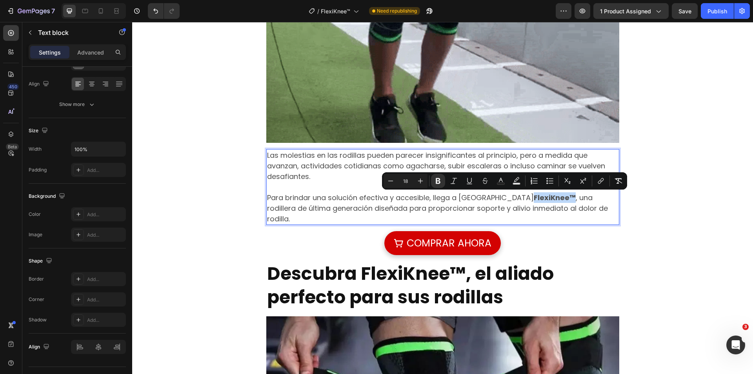
drag, startPoint x: 524, startPoint y: 198, endPoint x: 485, endPoint y: 199, distance: 38.8
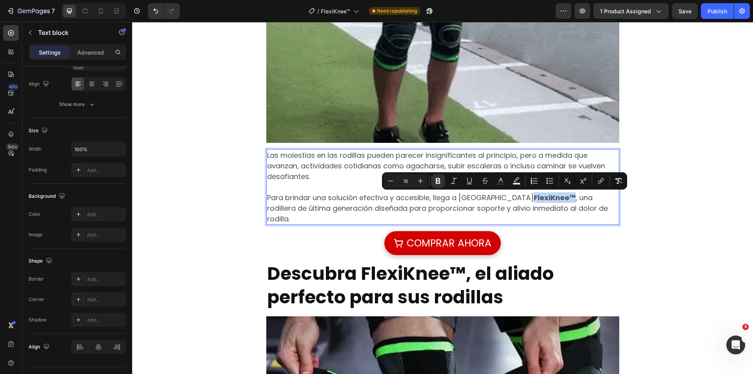
click at [534, 199] on strong "FlexiKnee™" at bounding box center [555, 198] width 42 height 10
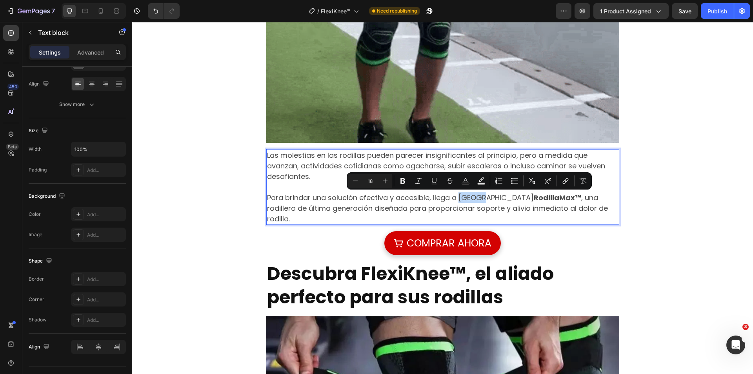
drag, startPoint x: 458, startPoint y: 201, endPoint x: 483, endPoint y: 200, distance: 25.5
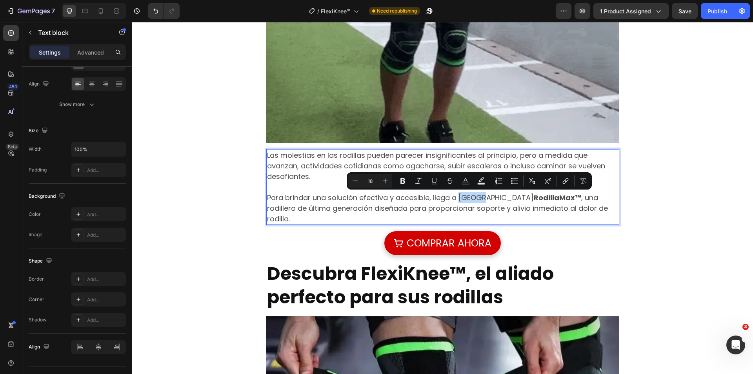
click at [483, 200] on p "Para brindar una solución efectiva y accesible, llega a [GEOGRAPHIC_DATA] Rodil…" at bounding box center [442, 208] width 351 height 32
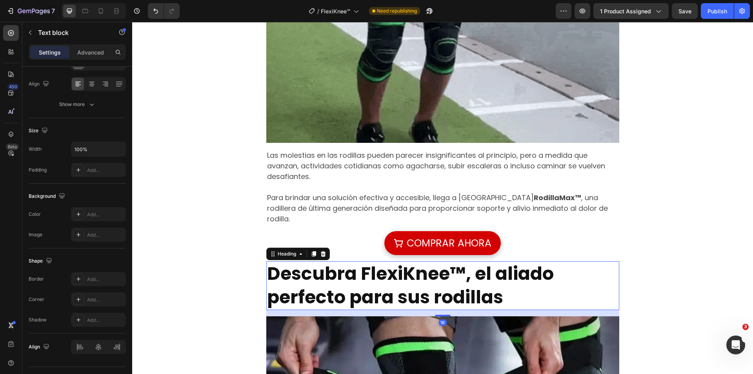
click at [404, 273] on strong "Descubra FlexiKnee™, el aliado perfecto para sus rodillas" at bounding box center [410, 285] width 287 height 49
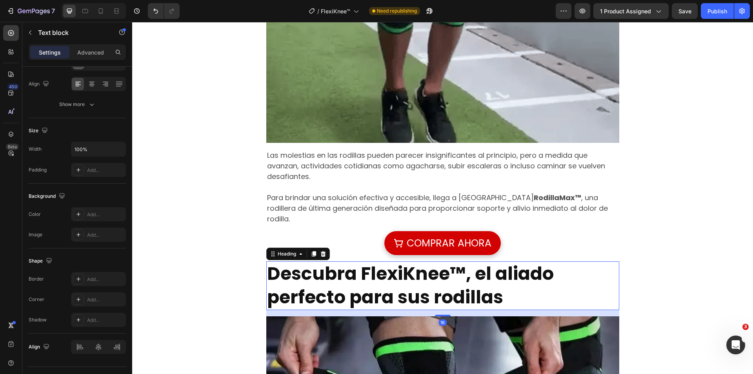
scroll to position [0, 0]
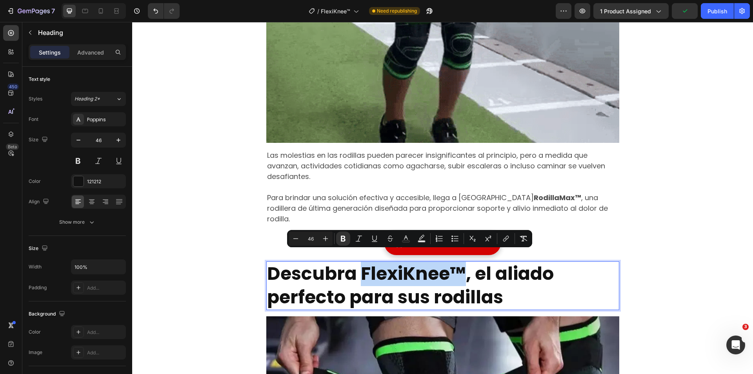
drag, startPoint x: 360, startPoint y: 262, endPoint x: 461, endPoint y: 266, distance: 101.2
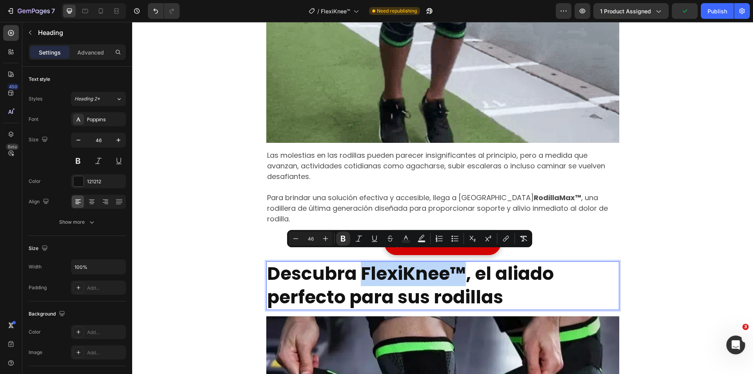
click at [461, 266] on strong "Descubra FlexiKnee™, el aliado perfecto para sus rodillas" at bounding box center [410, 285] width 287 height 49
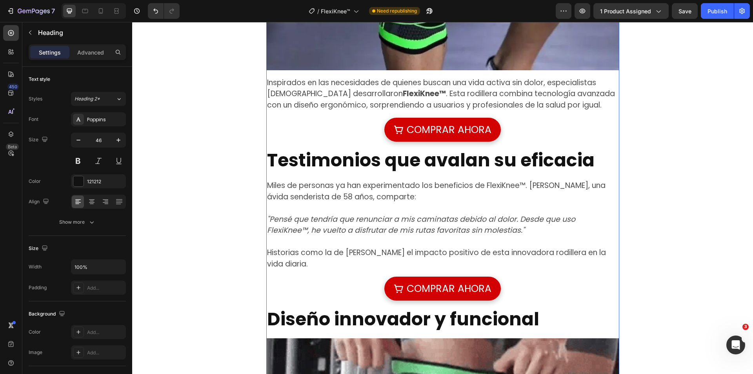
scroll to position [1248, 0]
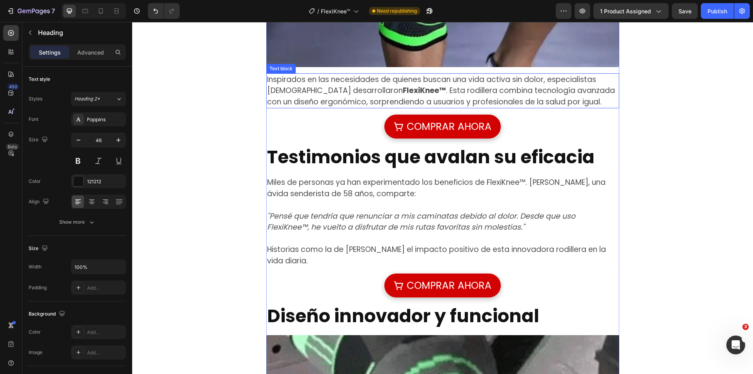
click at [424, 85] on strong "FlexiKnee™" at bounding box center [424, 90] width 43 height 11
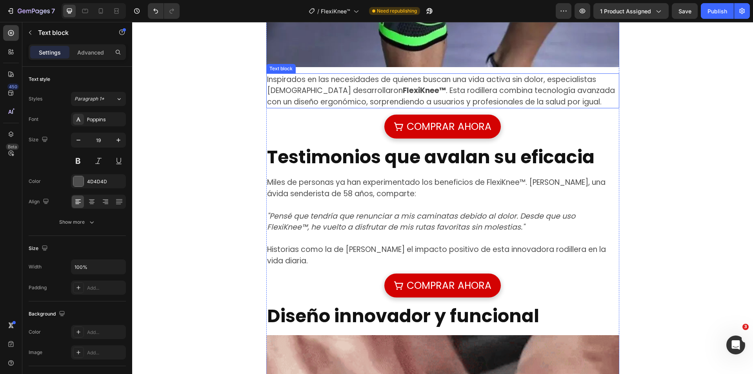
click at [424, 85] on strong "FlexiKnee™" at bounding box center [424, 90] width 43 height 11
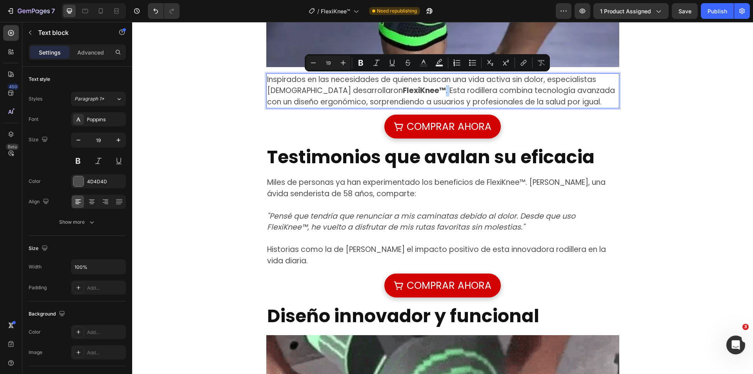
click at [425, 85] on strong "FlexiKnee™" at bounding box center [424, 90] width 43 height 11
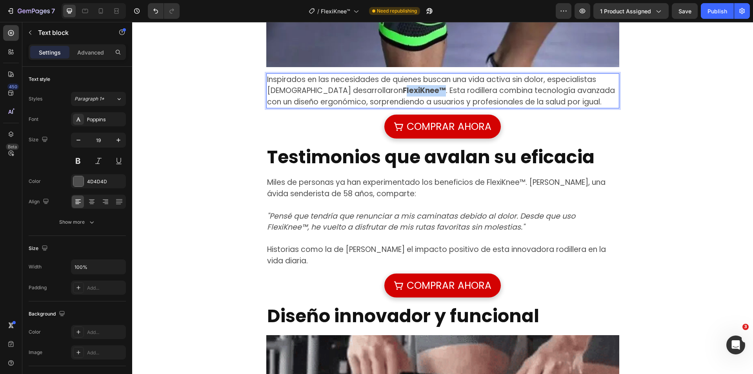
click at [403, 85] on strong "FlexiKnee™" at bounding box center [424, 90] width 43 height 11
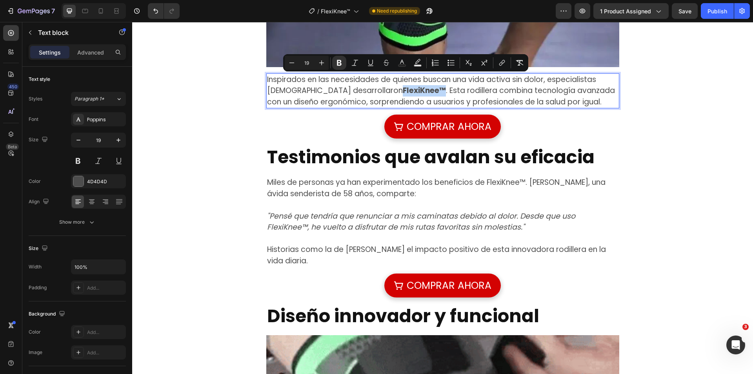
click at [403, 85] on strong "FlexiKnee™" at bounding box center [424, 90] width 43 height 11
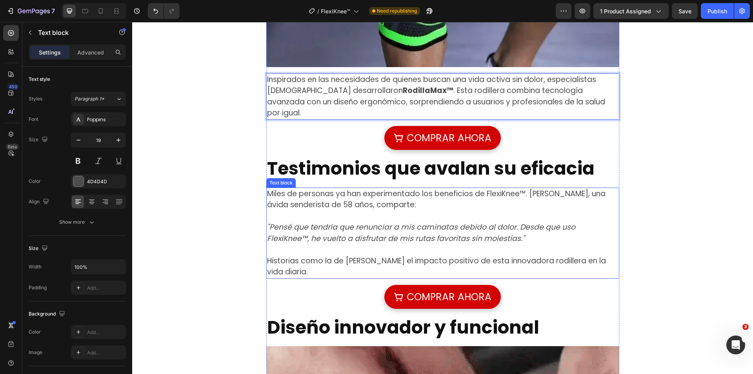
click at [490, 188] on p "Miles de personas ya han experimentado los beneficios de FlexiKnee™. [PERSON_NA…" at bounding box center [442, 199] width 351 height 22
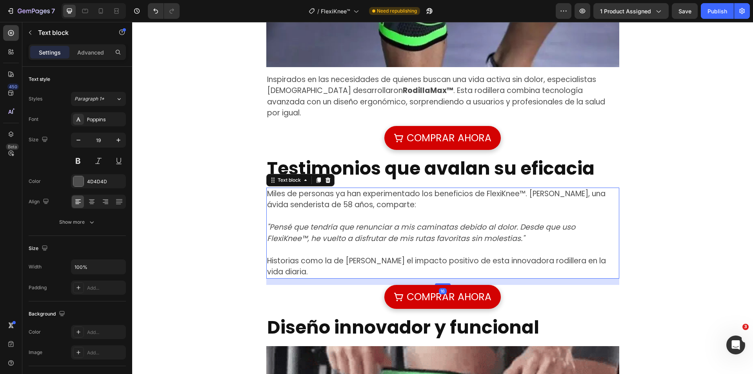
click at [490, 188] on p "Miles de personas ya han experimentado los beneficios de FlexiKnee™. [PERSON_NA…" at bounding box center [442, 199] width 351 height 22
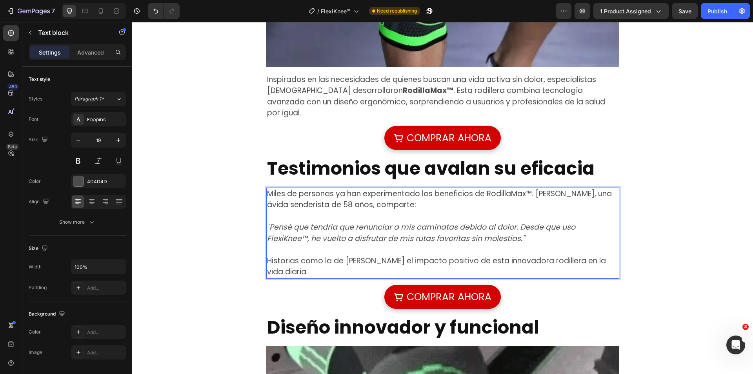
click at [575, 222] on icon ""Pensé que tendría que renunciar a mis caminatas debido al dolor. Desde que uso…" at bounding box center [421, 233] width 308 height 22
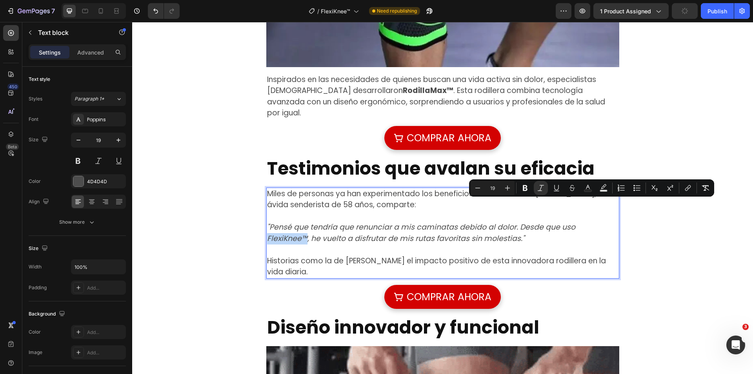
drag, startPoint x: 573, startPoint y: 207, endPoint x: 610, endPoint y: 208, distance: 36.9
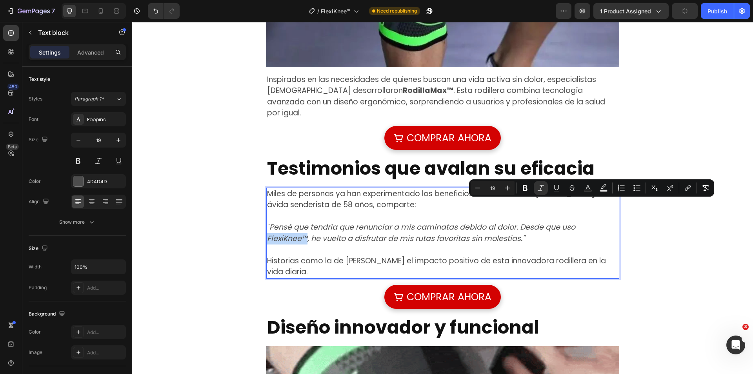
click at [575, 222] on icon ""Pensé que tendría que renunciar a mis caminatas debido al dolor. Desde que uso…" at bounding box center [421, 233] width 308 height 22
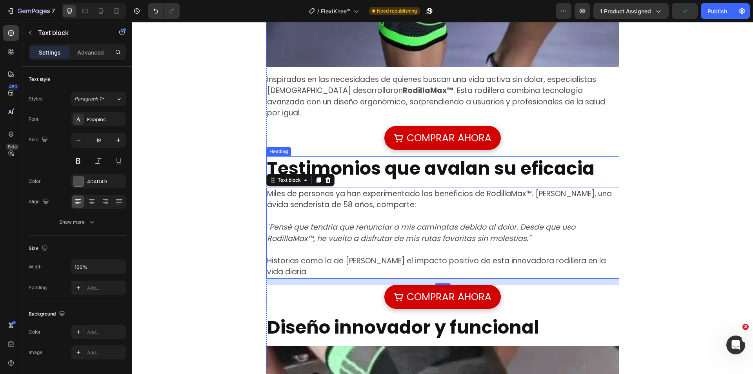
scroll to position [1651, 0]
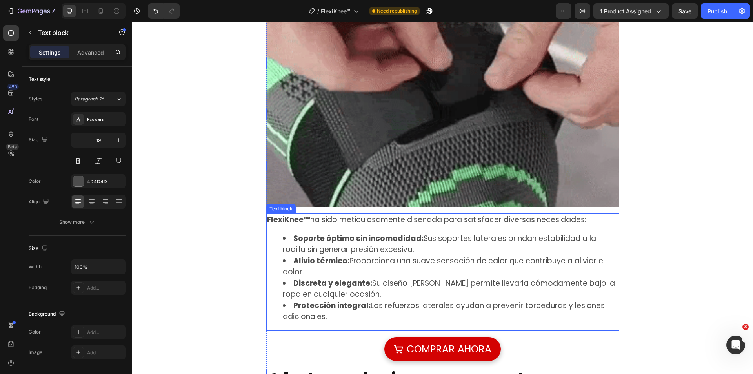
click at [331, 233] on strong "Soporte óptimo sin incomodidad:" at bounding box center [358, 238] width 130 height 11
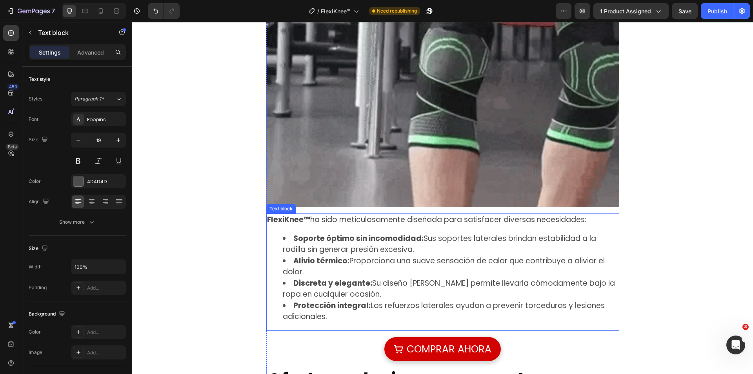
click at [331, 233] on strong "Soporte óptimo sin incomodidad:" at bounding box center [358, 238] width 130 height 11
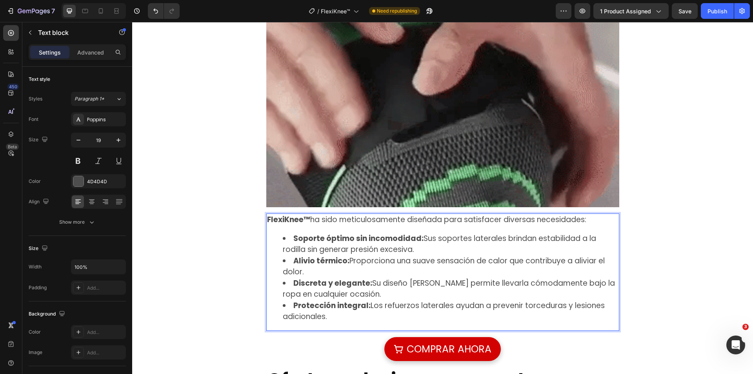
click at [309, 233] on li "Soporte óptimo sin incomodidad: Sus soportes laterales brindan estabilidad a la…" at bounding box center [451, 244] width 336 height 22
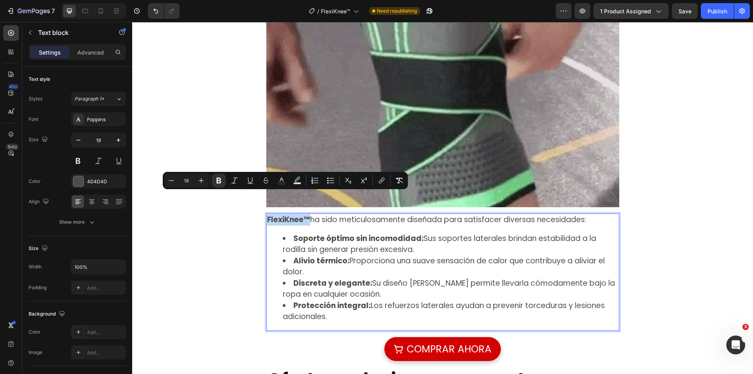
drag, startPoint x: 307, startPoint y: 196, endPoint x: 262, endPoint y: 197, distance: 44.3
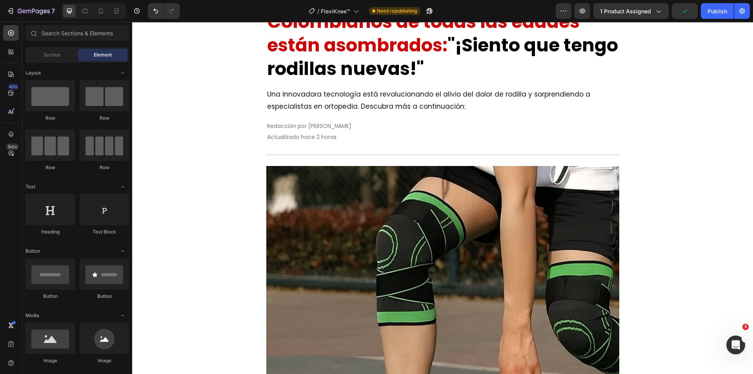
scroll to position [0, 0]
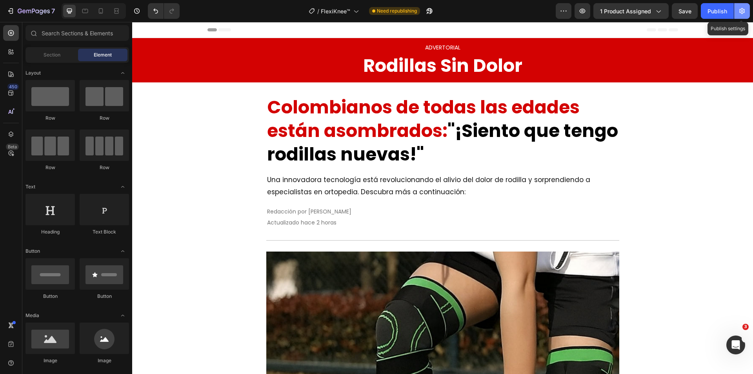
click at [739, 8] on icon "button" at bounding box center [742, 11] width 8 height 8
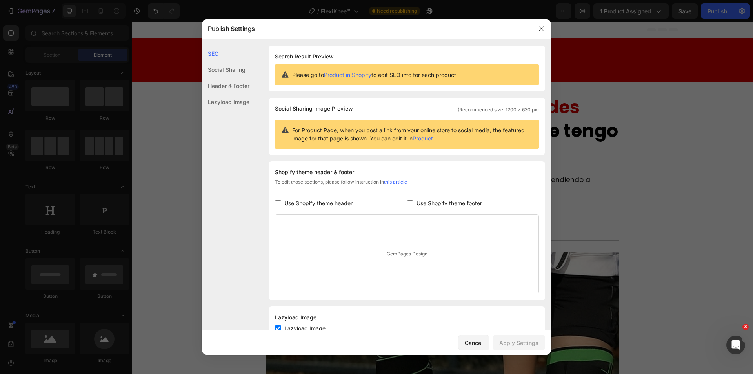
click at [667, 236] on div at bounding box center [376, 187] width 753 height 374
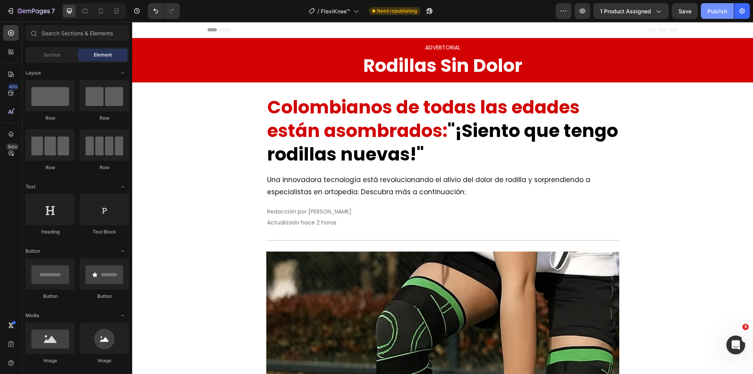
click at [713, 16] on button "Publish" at bounding box center [717, 11] width 33 height 16
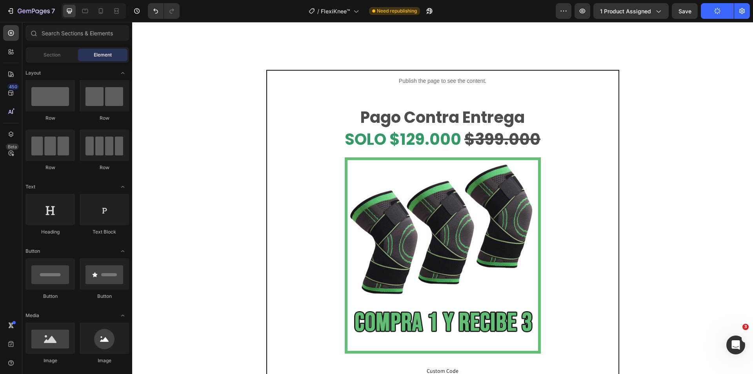
scroll to position [2579, 0]
